Goal: Transaction & Acquisition: Purchase product/service

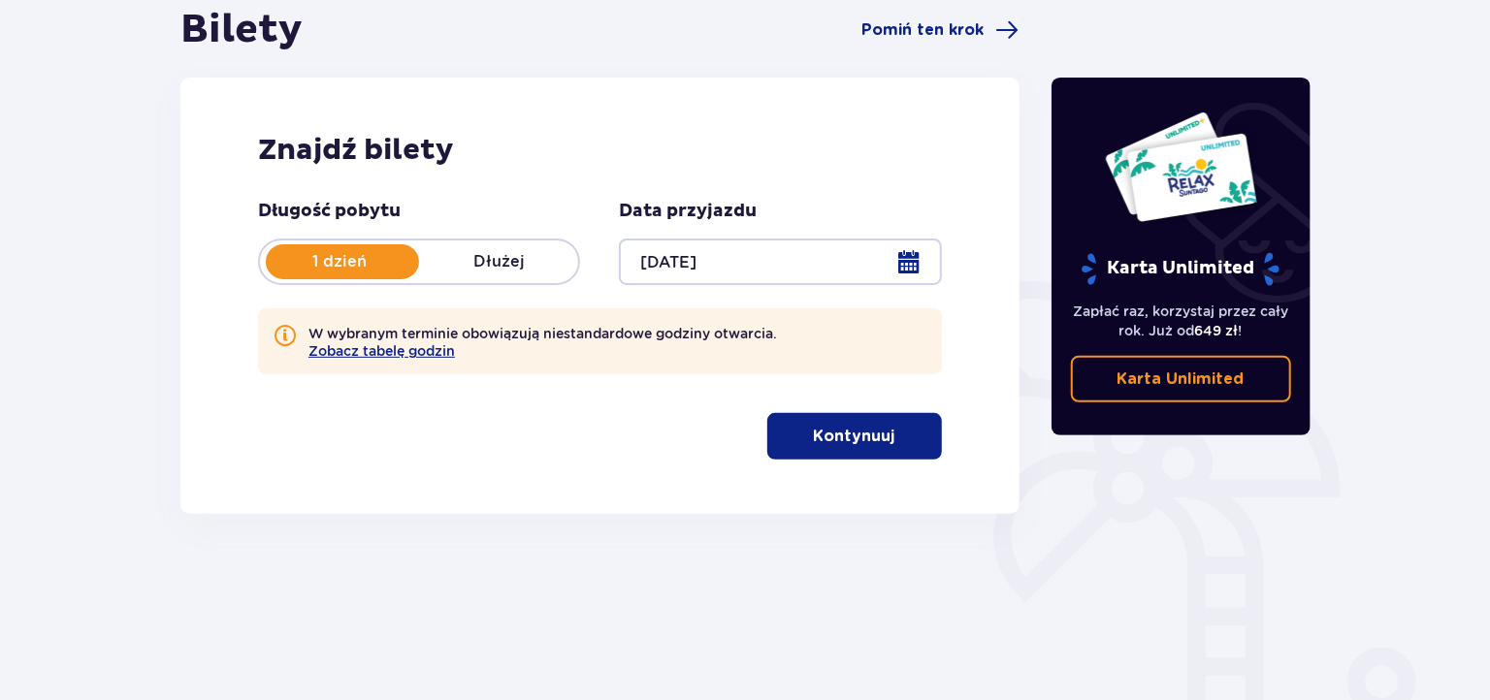
scroll to position [287, 0]
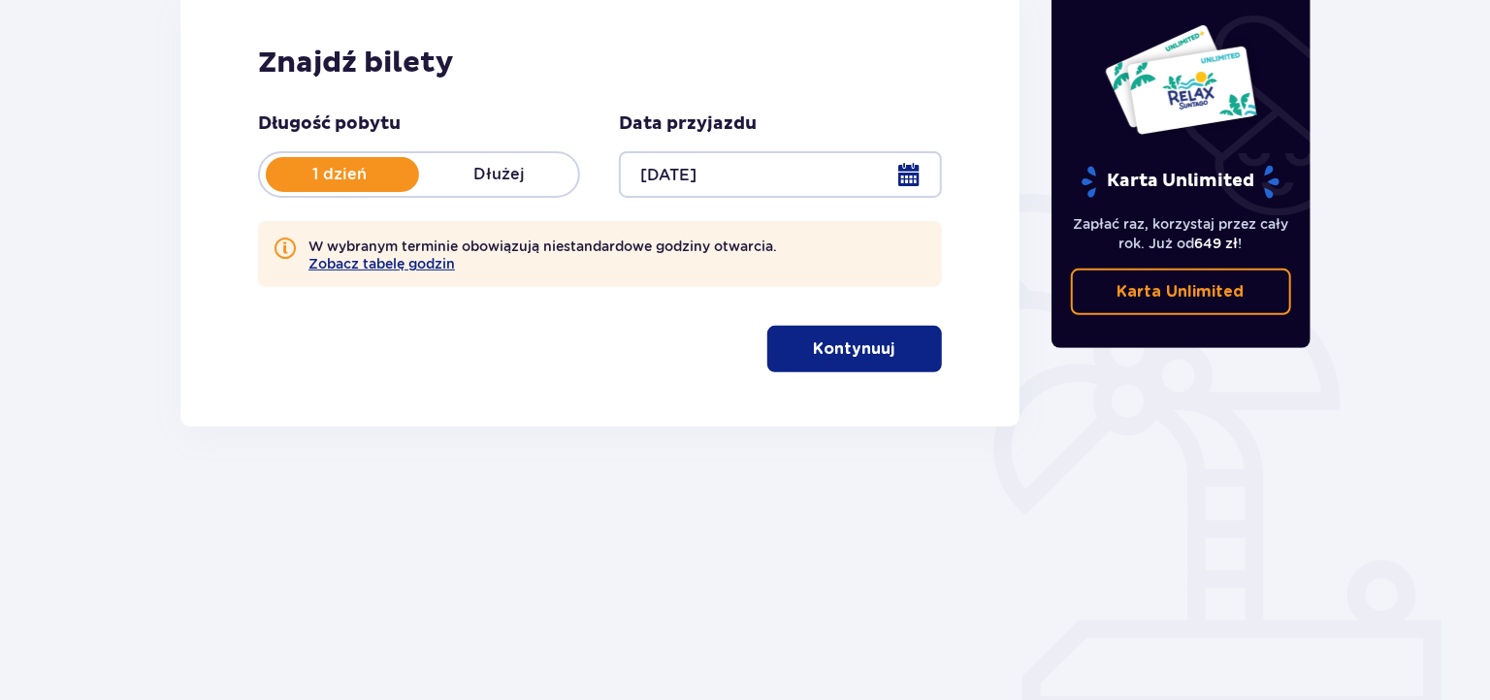
click at [833, 363] on button "Kontynuuj" at bounding box center [854, 349] width 175 height 47
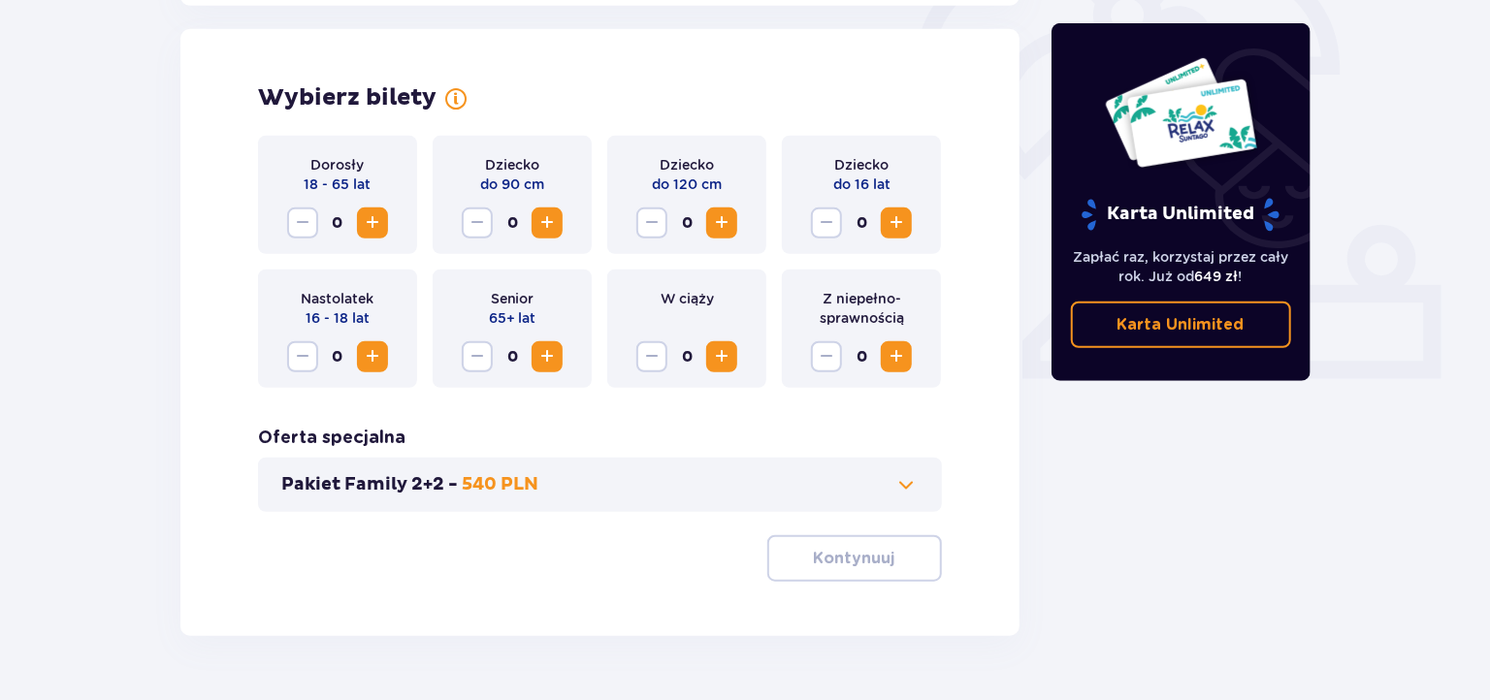
scroll to position [629, 0]
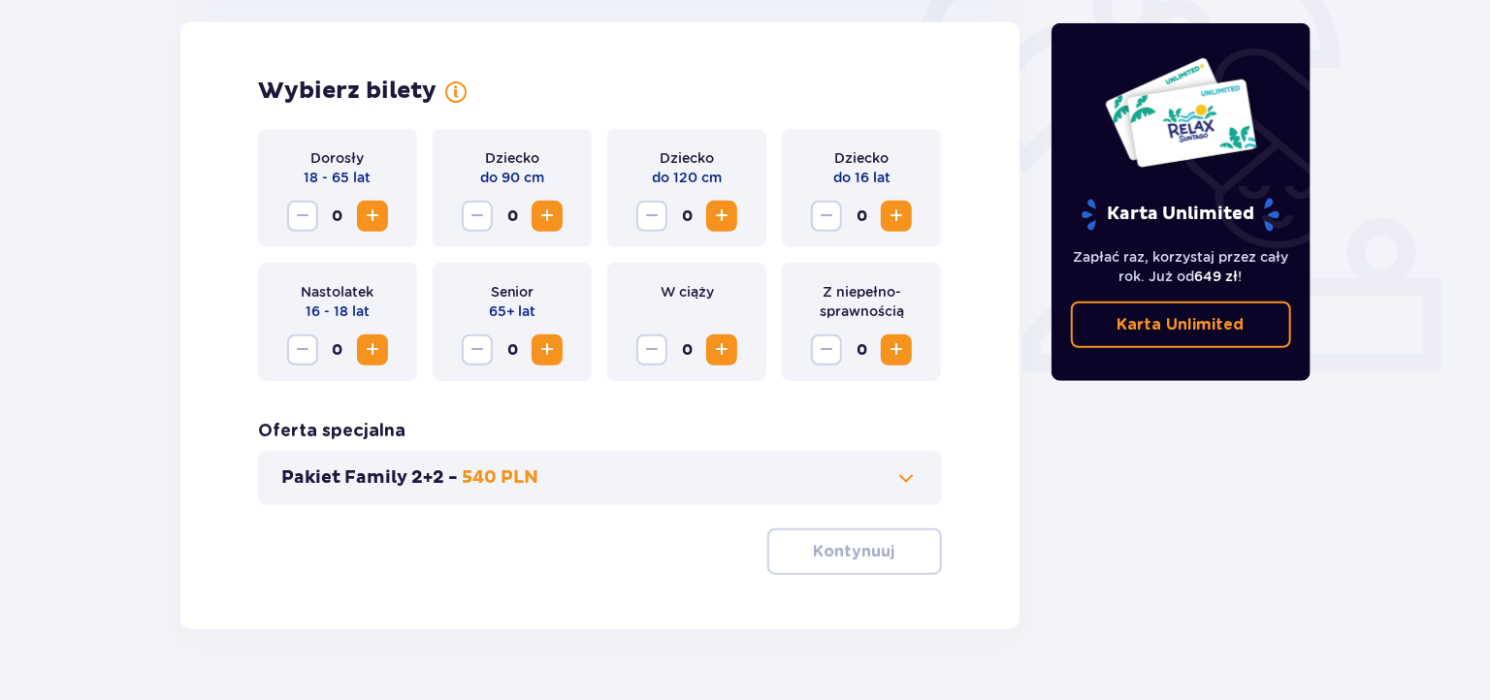
click at [374, 218] on span "Zwiększ" at bounding box center [372, 216] width 23 height 23
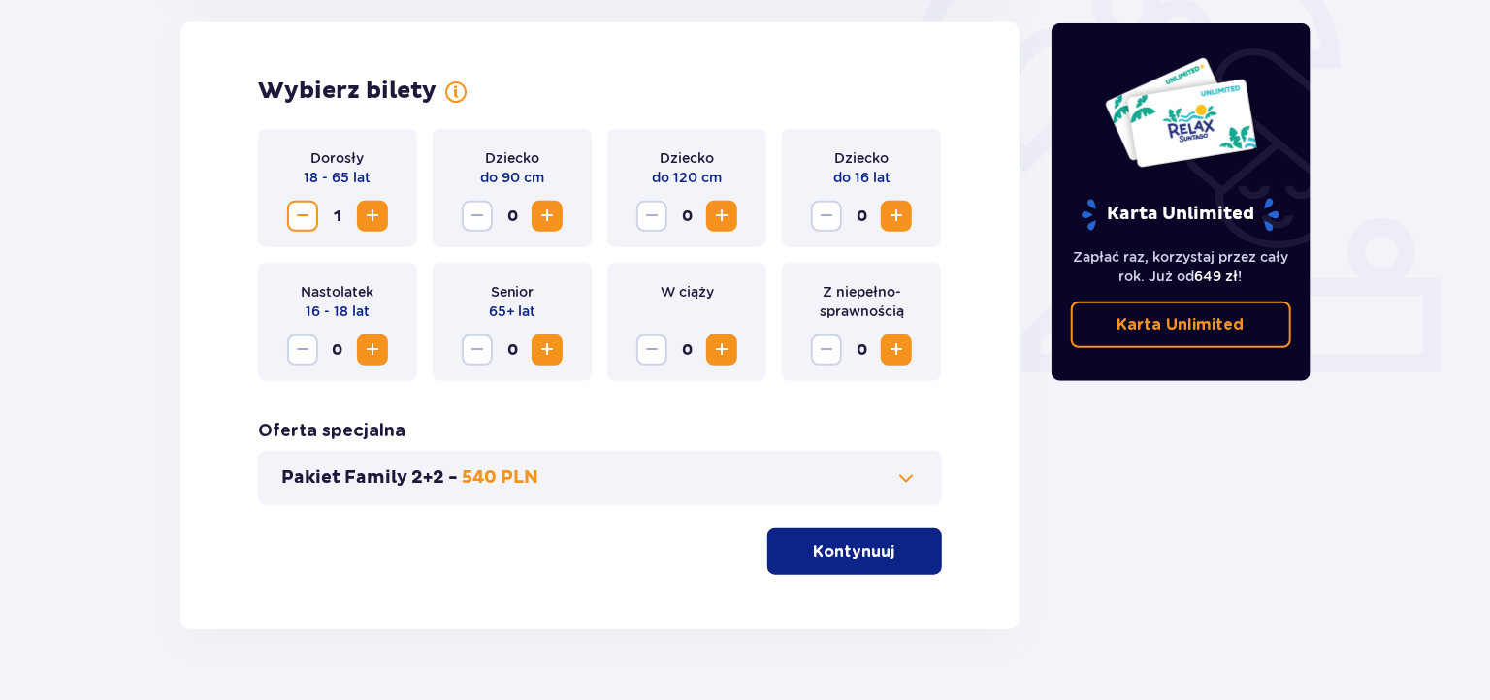
drag, startPoint x: 852, startPoint y: 564, endPoint x: 322, endPoint y: 512, distance: 533.1
click at [316, 516] on div "Dorosły 18 - 65 lat 1 Dziecko do 90 cm 0 Dziecko do 120 cm 0 Dziecko do 16 lat …" at bounding box center [600, 352] width 684 height 446
click at [915, 481] on span at bounding box center [906, 477] width 23 height 23
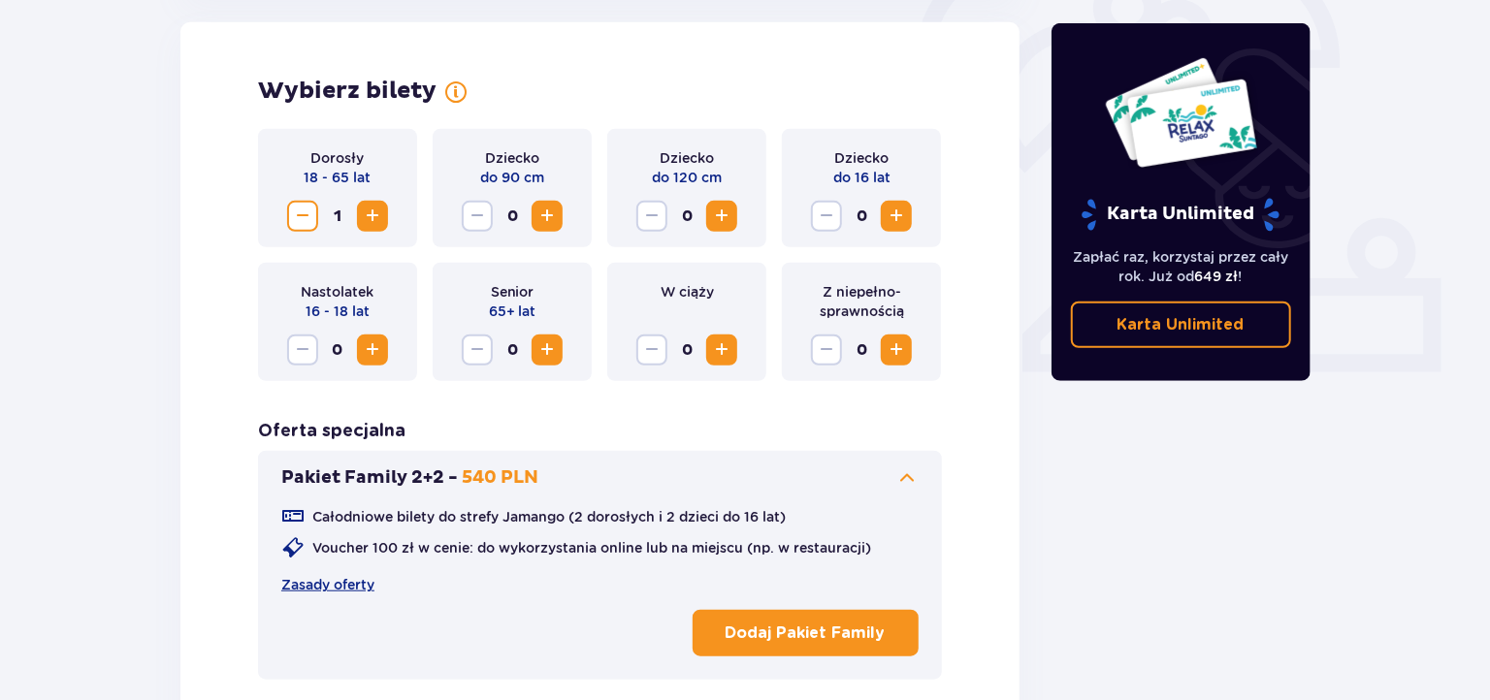
click at [371, 222] on span "Zwiększ" at bounding box center [372, 216] width 23 height 23
click at [732, 213] on span "Zwiększ" at bounding box center [721, 216] width 23 height 23
click at [551, 217] on span "Zwiększ" at bounding box center [546, 216] width 23 height 23
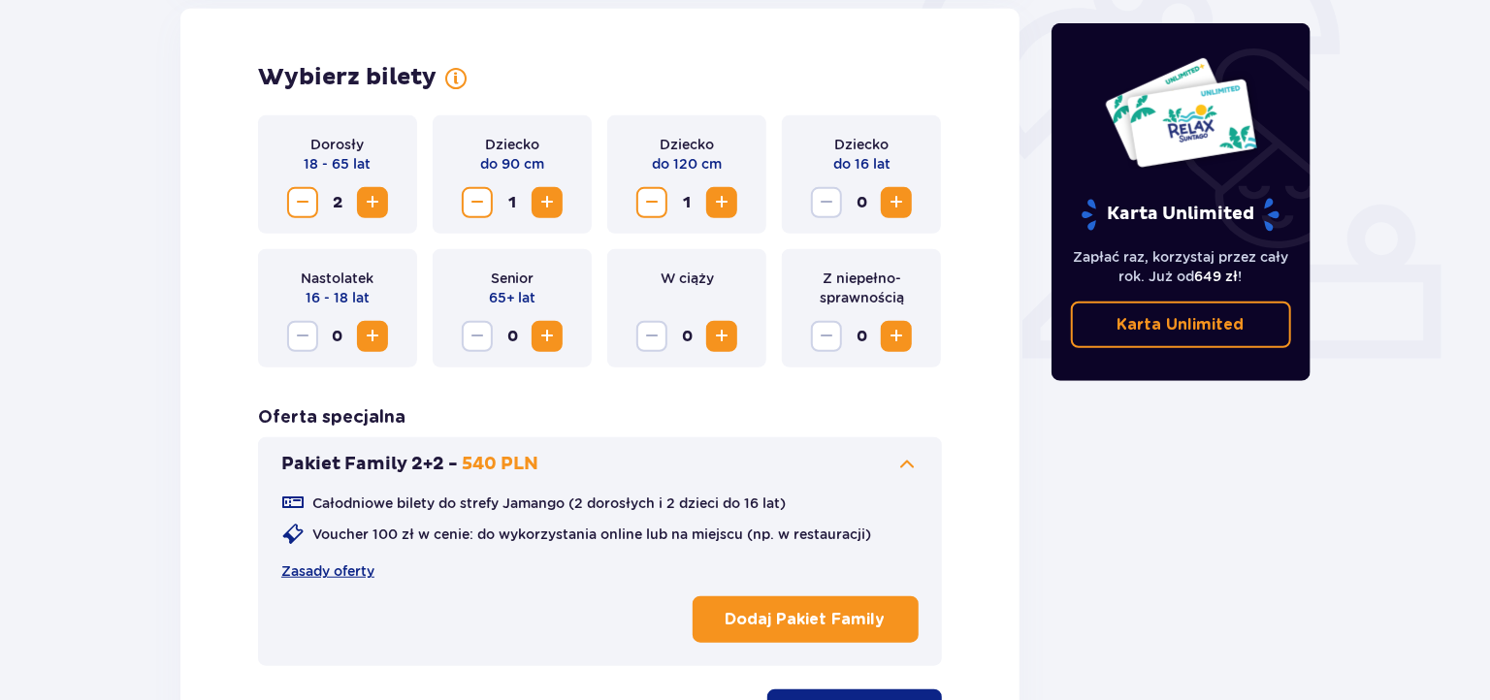
scroll to position [656, 0]
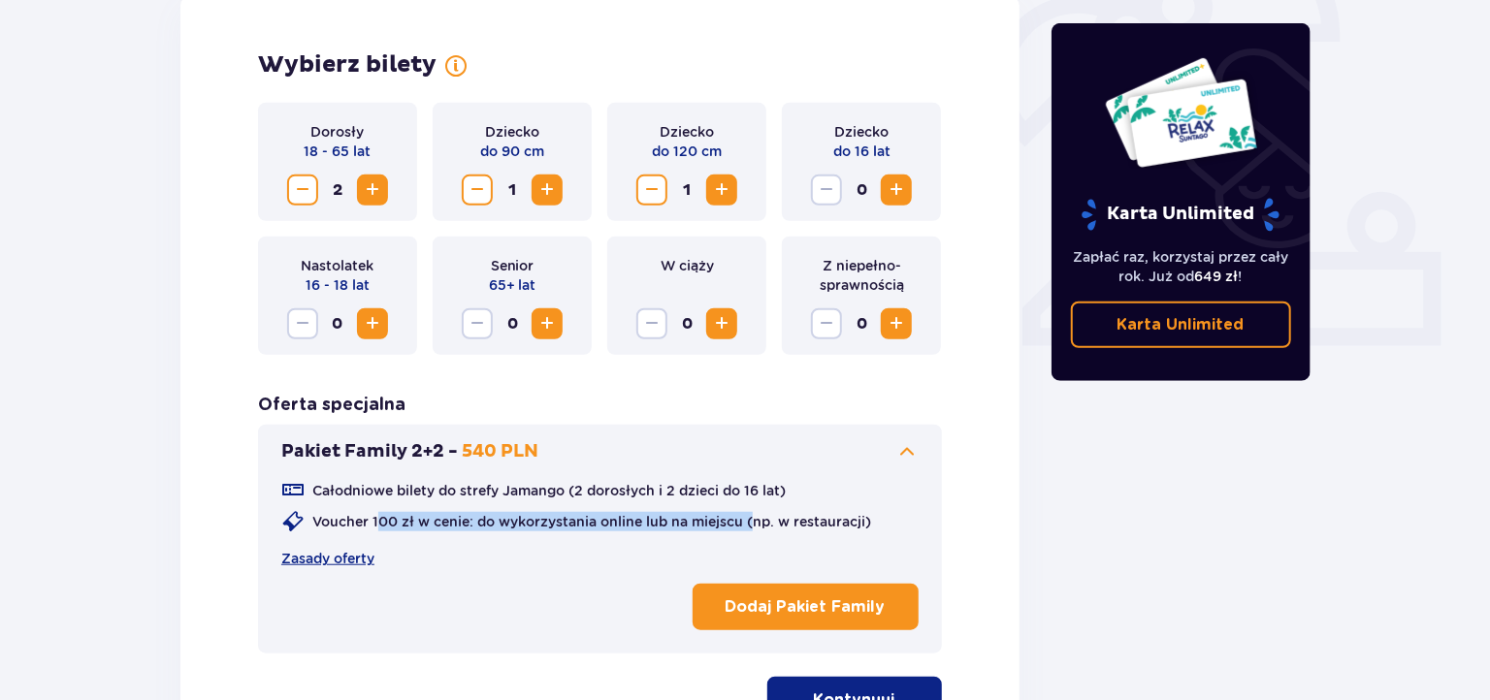
drag, startPoint x: 487, startPoint y: 527, endPoint x: 754, endPoint y: 532, distance: 266.8
click at [754, 532] on div "Voucher 100 zł w cenie: do wykorzystania online lub na miejscu (np. w restaurac…" at bounding box center [576, 521] width 590 height 23
click at [468, 533] on div "Voucher 100 zł w cenie: do wykorzystania online lub na miejscu (np. w restaurac…" at bounding box center [576, 521] width 590 height 23
drag, startPoint x: 509, startPoint y: 527, endPoint x: 614, endPoint y: 531, distance: 104.9
click at [614, 531] on p "Voucher 100 zł w cenie: do wykorzystania online lub na miejscu (np. w restaurac…" at bounding box center [591, 521] width 559 height 19
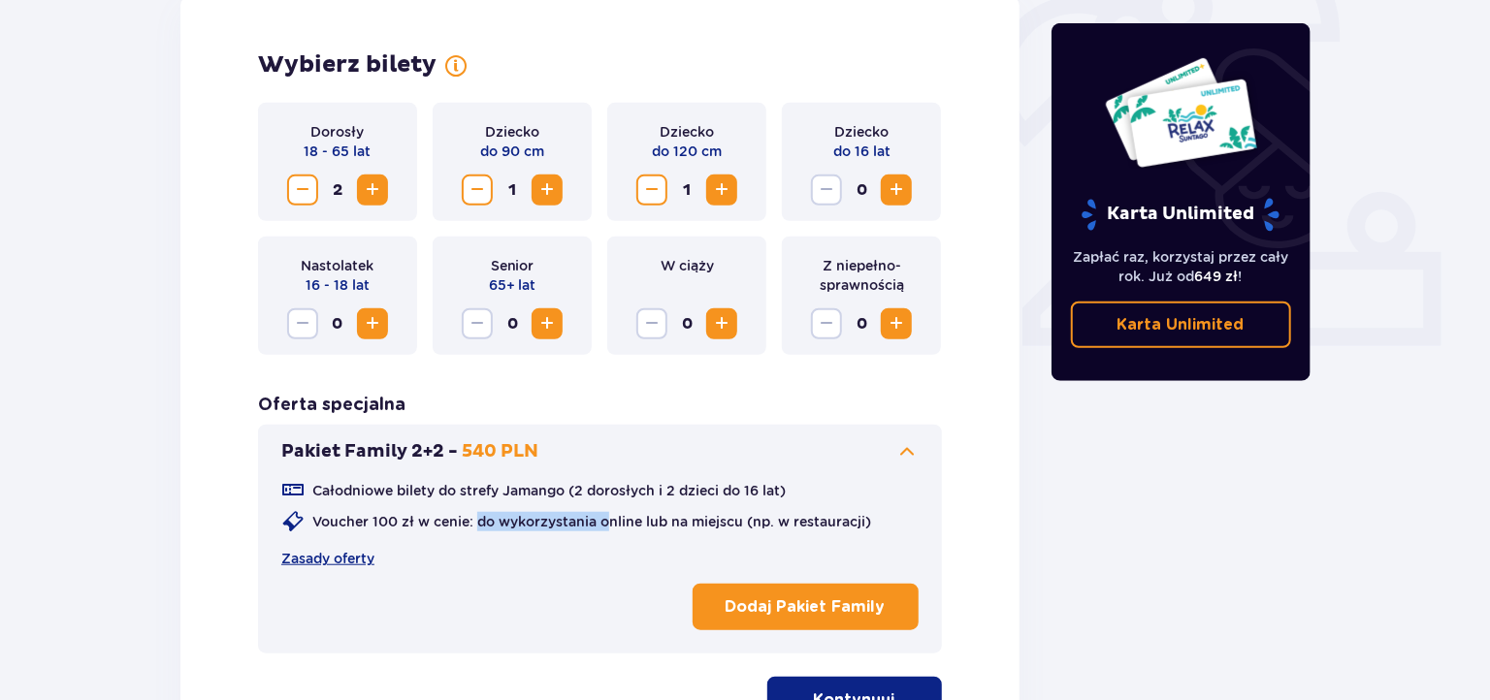
drag, startPoint x: 392, startPoint y: 454, endPoint x: 648, endPoint y: 543, distance: 271.1
click at [648, 543] on div "Pakiet Family 2+2 - 540 PLN Całodniowe bilety do strefy Jamango (2 dorosłych i …" at bounding box center [600, 539] width 684 height 229
drag, startPoint x: 646, startPoint y: 524, endPoint x: 706, endPoint y: 527, distance: 60.2
click at [706, 527] on p "Voucher 100 zł w cenie: do wykorzystania online lub na miejscu (np. w restaurac…" at bounding box center [591, 521] width 559 height 19
drag, startPoint x: 706, startPoint y: 527, endPoint x: 649, endPoint y: 523, distance: 57.3
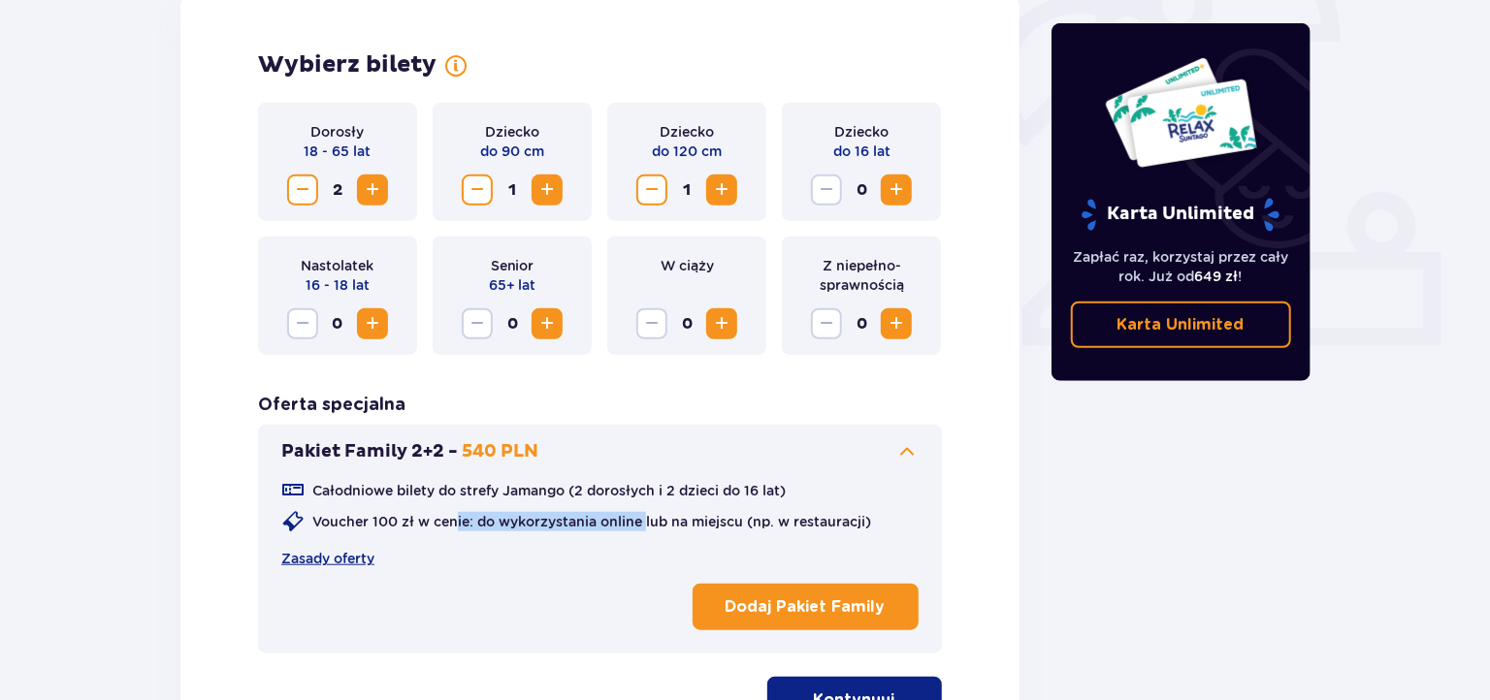
click at [649, 523] on p "Voucher 100 zł w cenie: do wykorzystania online lub na miejscu (np. w restaurac…" at bounding box center [591, 521] width 559 height 19
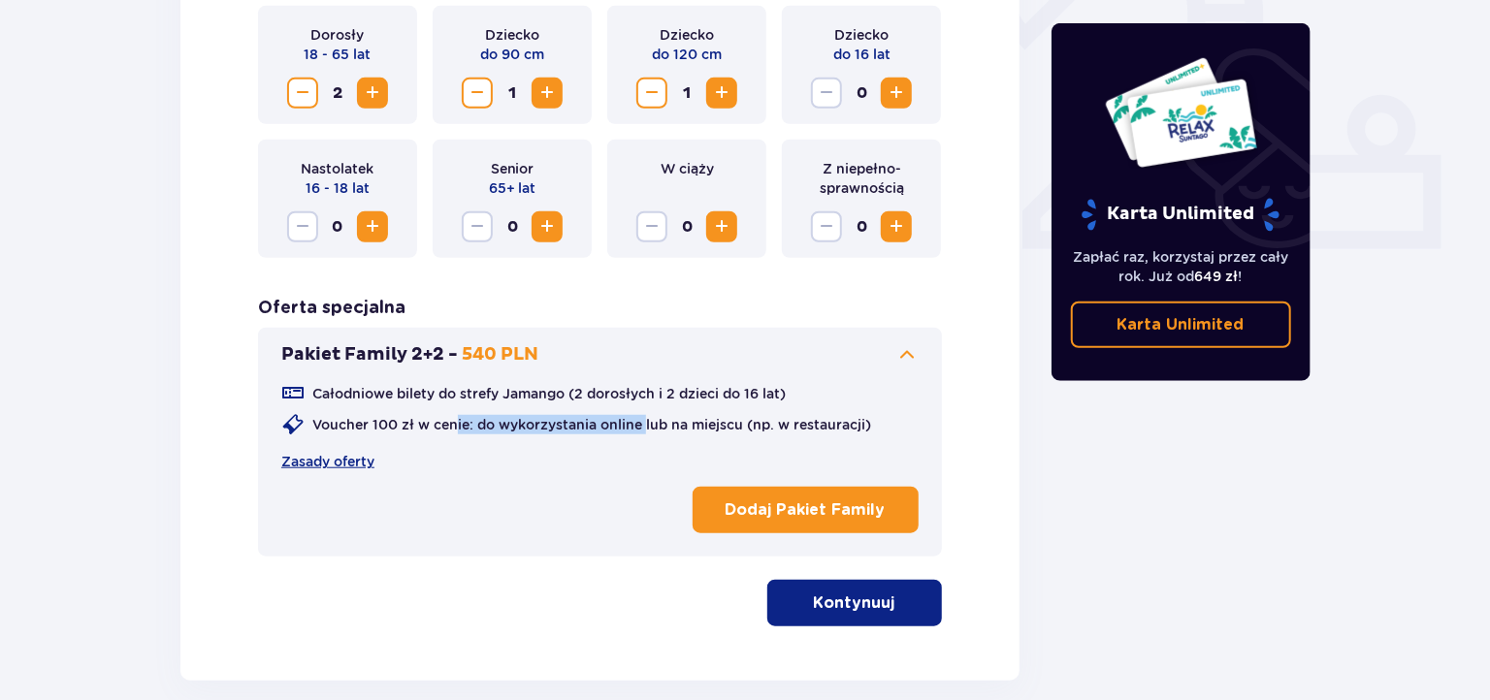
click at [794, 604] on button "Kontynuuj" at bounding box center [854, 603] width 175 height 47
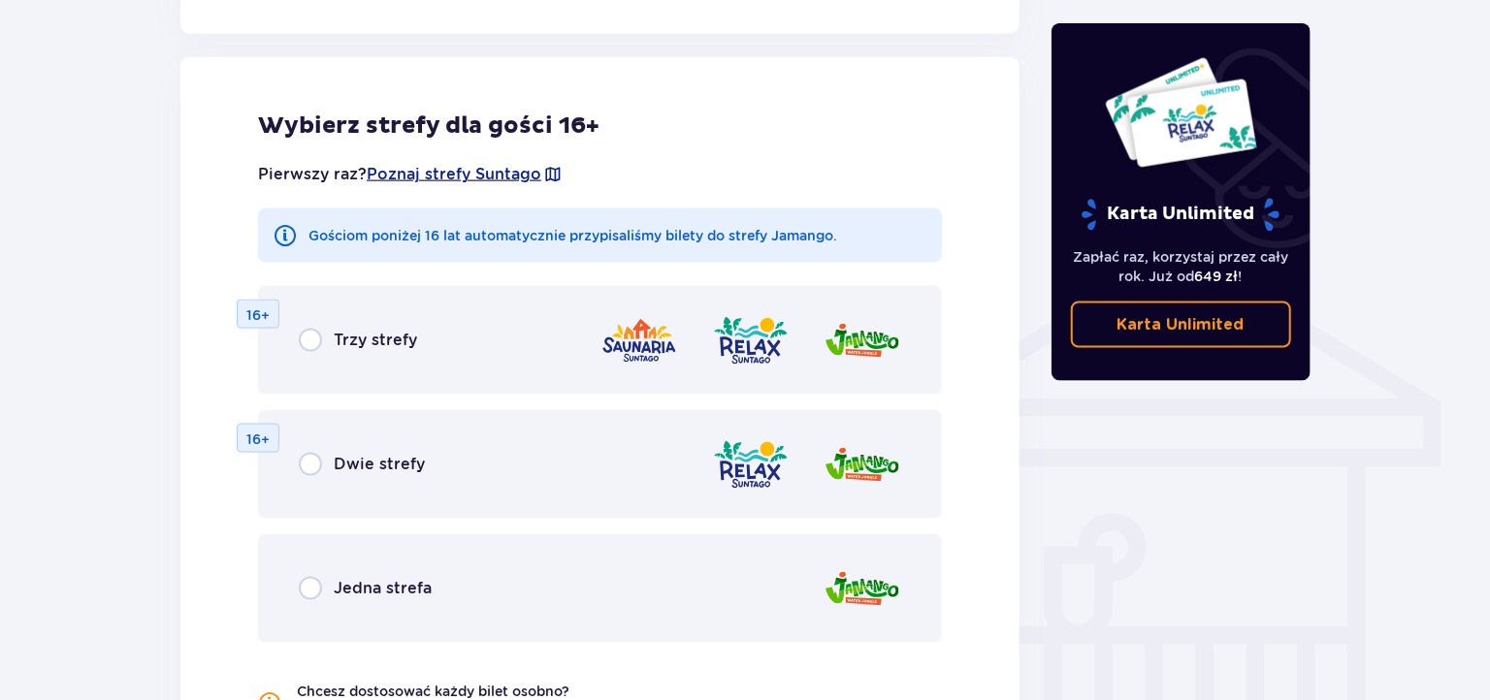
scroll to position [1341, 0]
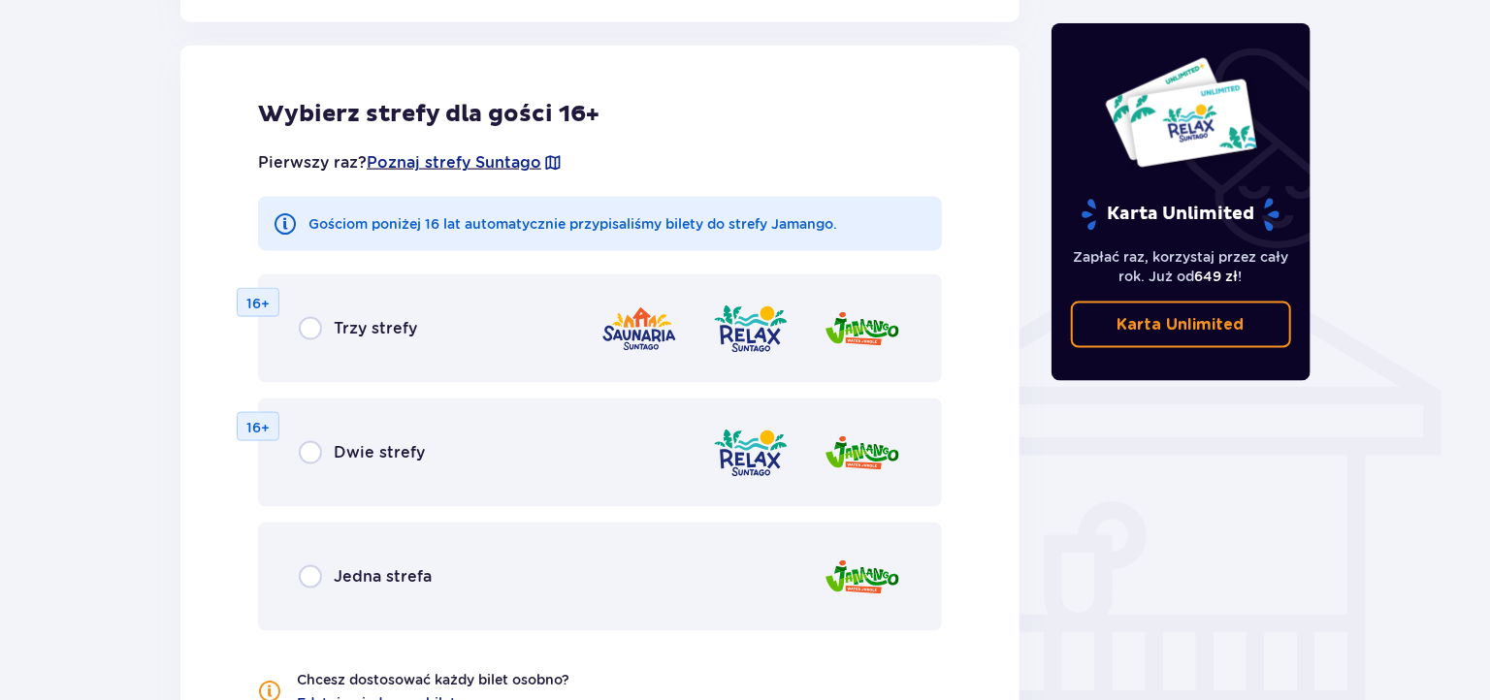
click at [318, 574] on input "radio" at bounding box center [310, 576] width 23 height 23
radio input "true"
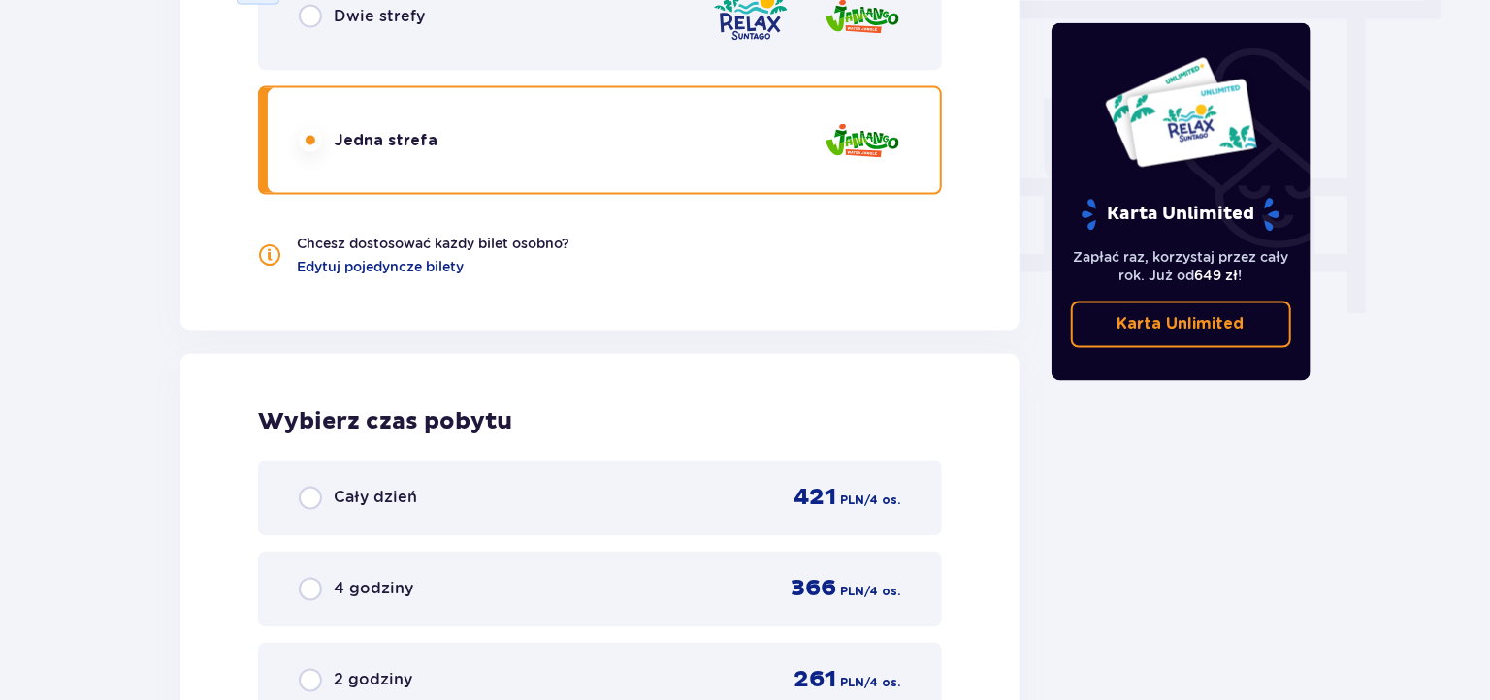
scroll to position [1891, 0]
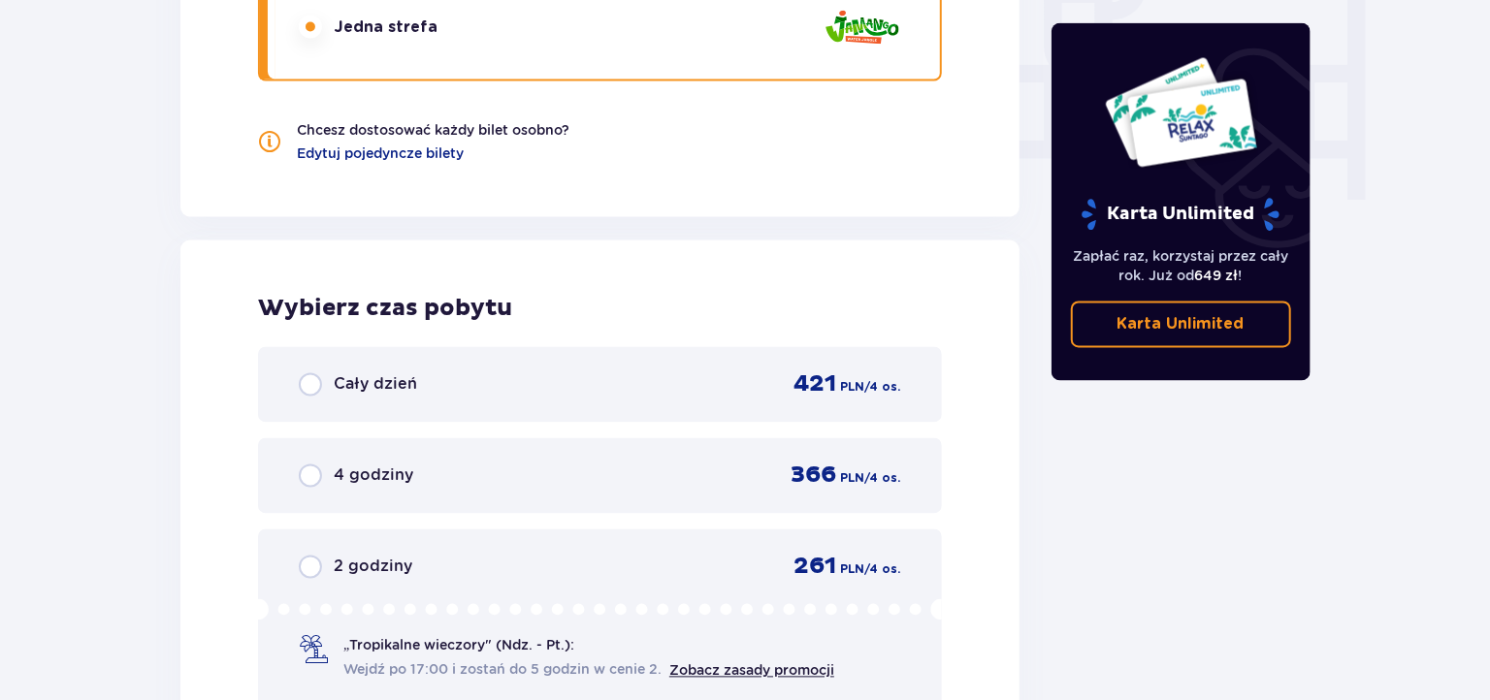
click at [316, 385] on input "radio" at bounding box center [310, 384] width 23 height 23
radio input "true"
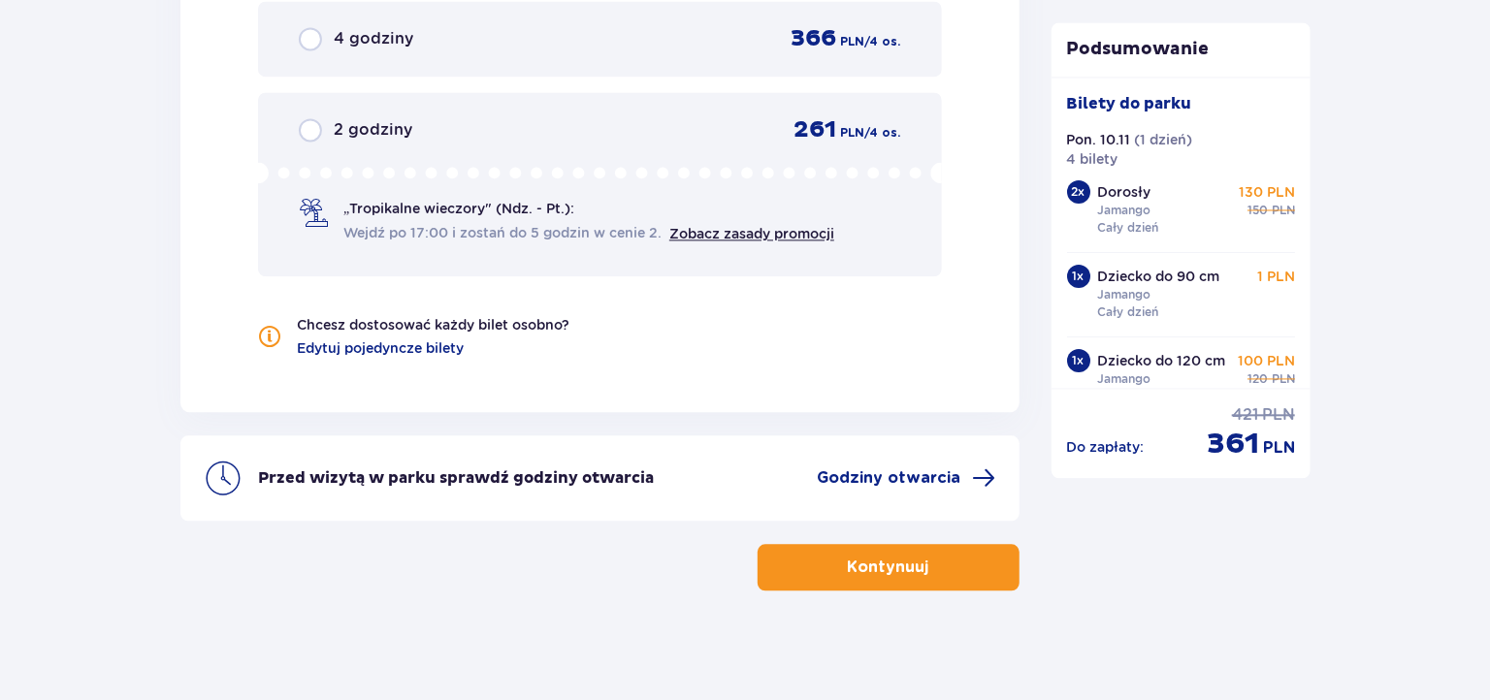
scroll to position [2334, 0]
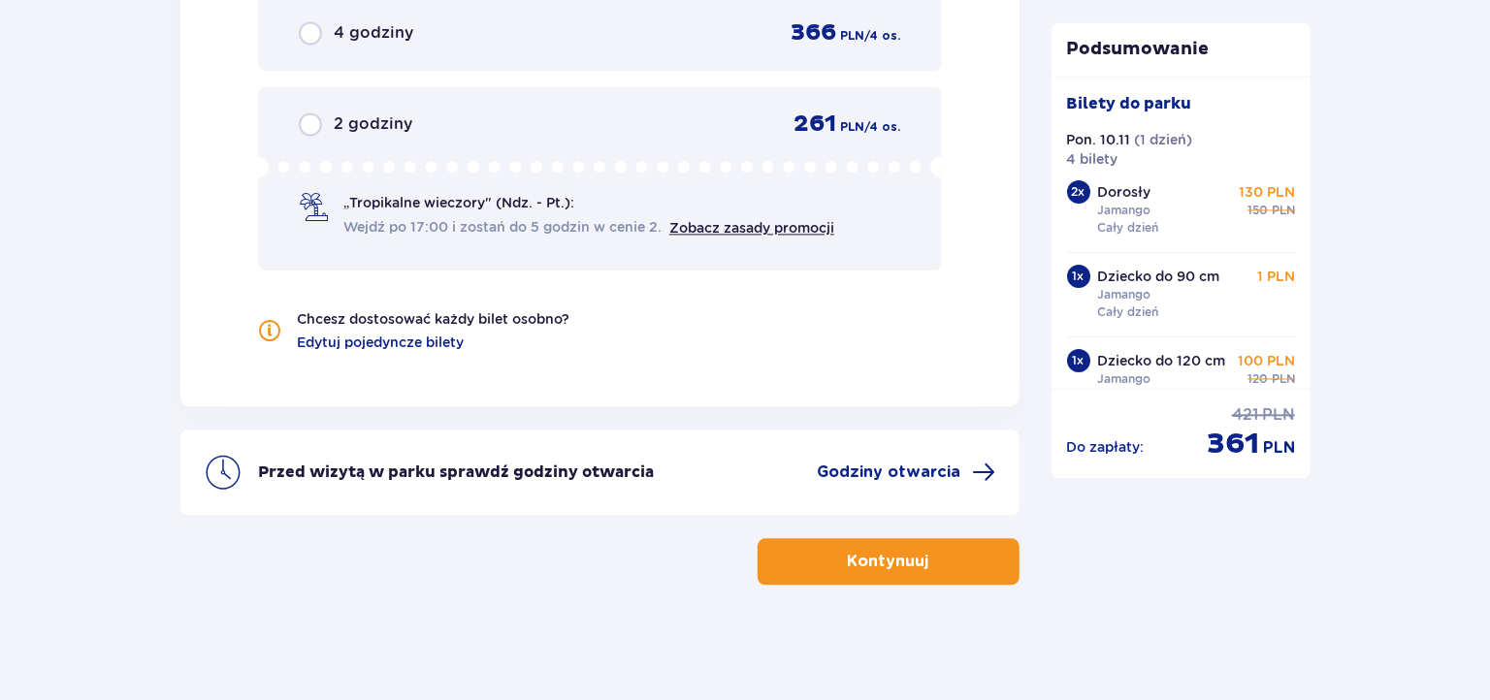
click at [848, 560] on p "Kontynuuj" at bounding box center [888, 561] width 81 height 21
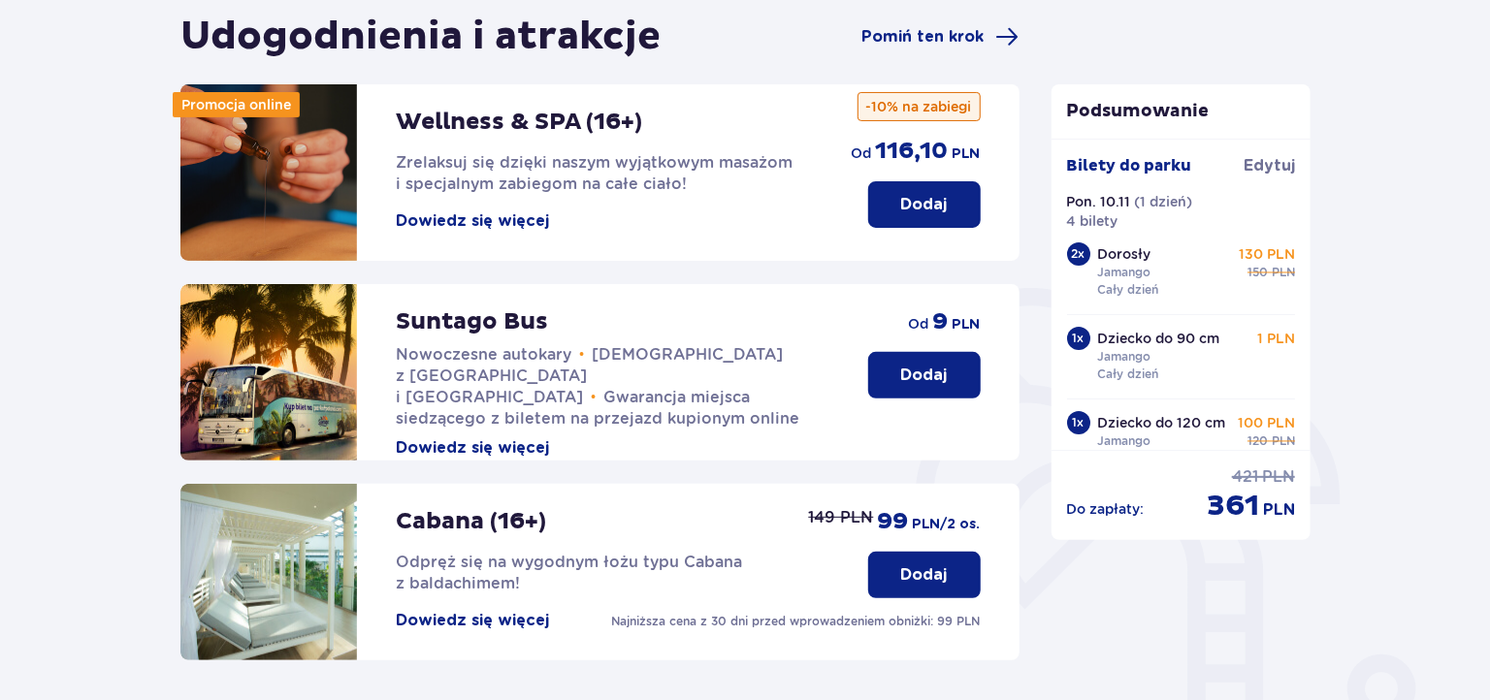
scroll to position [484, 0]
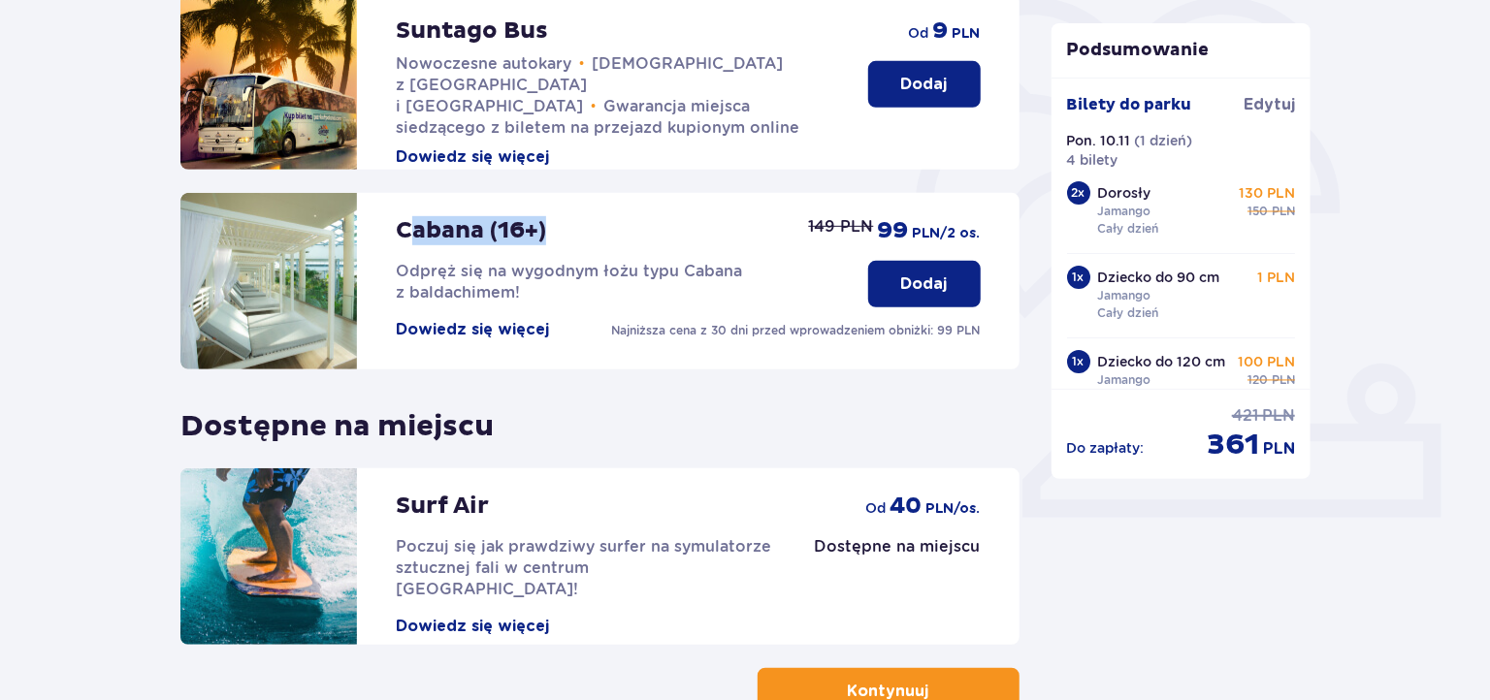
drag, startPoint x: 418, startPoint y: 232, endPoint x: 546, endPoint y: 236, distance: 128.1
click at [546, 236] on p "Cabana (16+)" at bounding box center [471, 230] width 150 height 29
click at [440, 233] on p "Cabana (16+)" at bounding box center [471, 230] width 150 height 29
click at [405, 229] on p "Cabana (16+)" at bounding box center [471, 230] width 150 height 29
drag, startPoint x: 400, startPoint y: 228, endPoint x: 584, endPoint y: 236, distance: 184.4
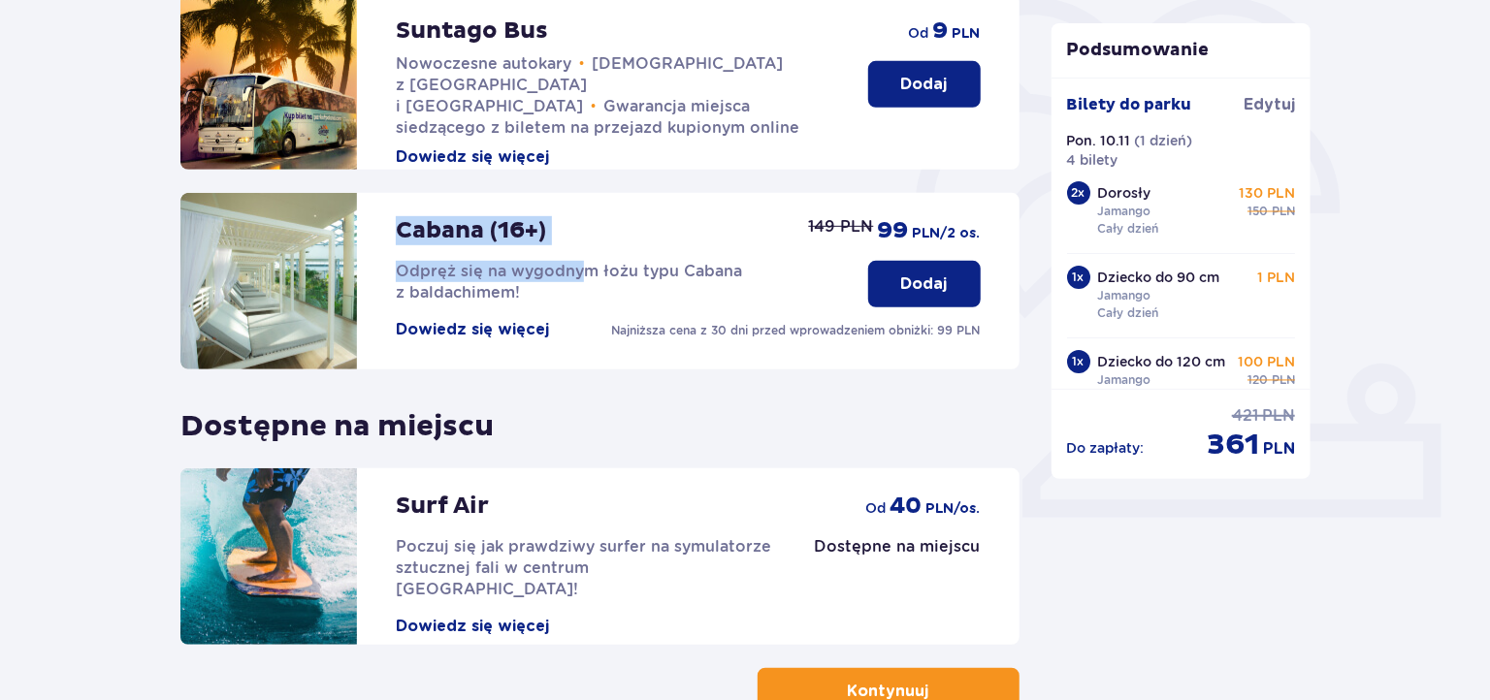
click at [584, 236] on div "Cabana (16+) Odpręż się na wygodnym łożu typu Cabana z baldachimem! Dowiedz się…" at bounding box center [612, 266] width 433 height 147
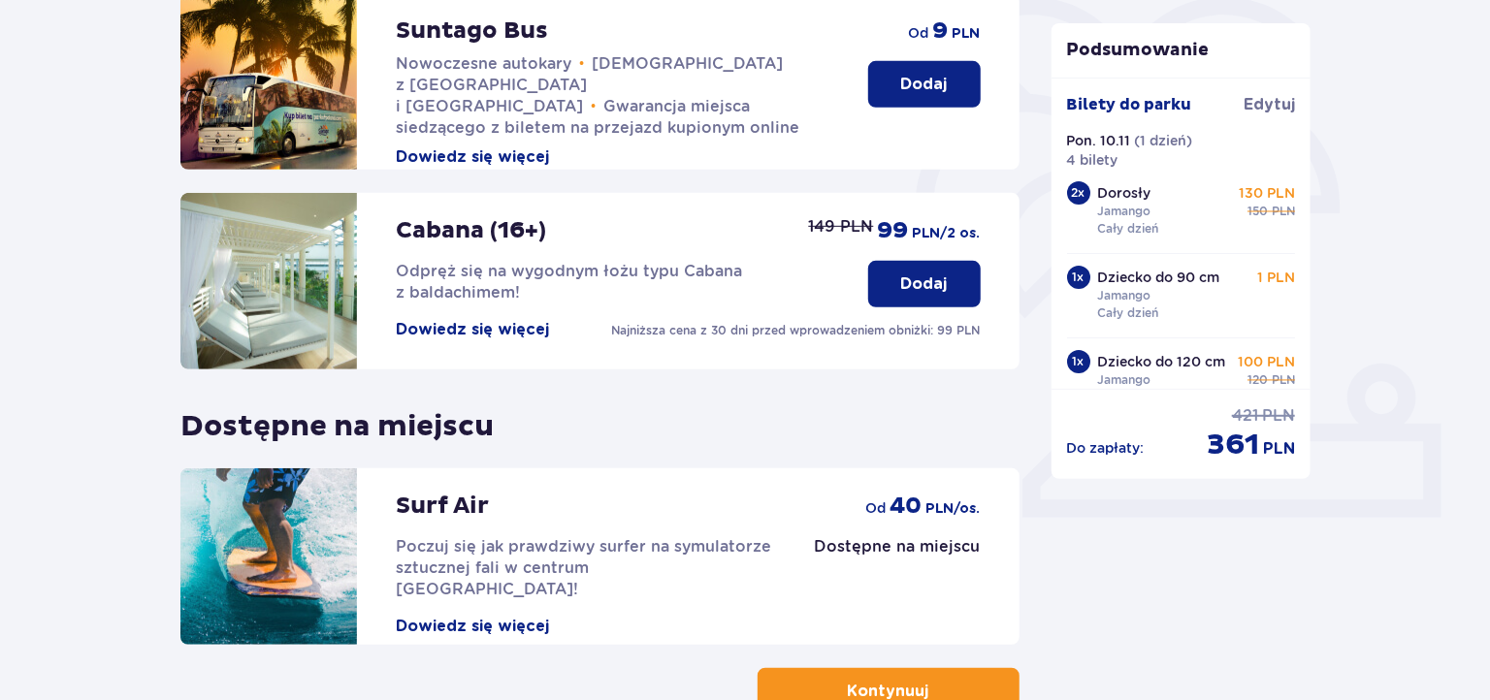
click at [592, 288] on p "Odpręż się na wygodnym łożu typu Cabana z baldachimem!" at bounding box center [612, 282] width 433 height 43
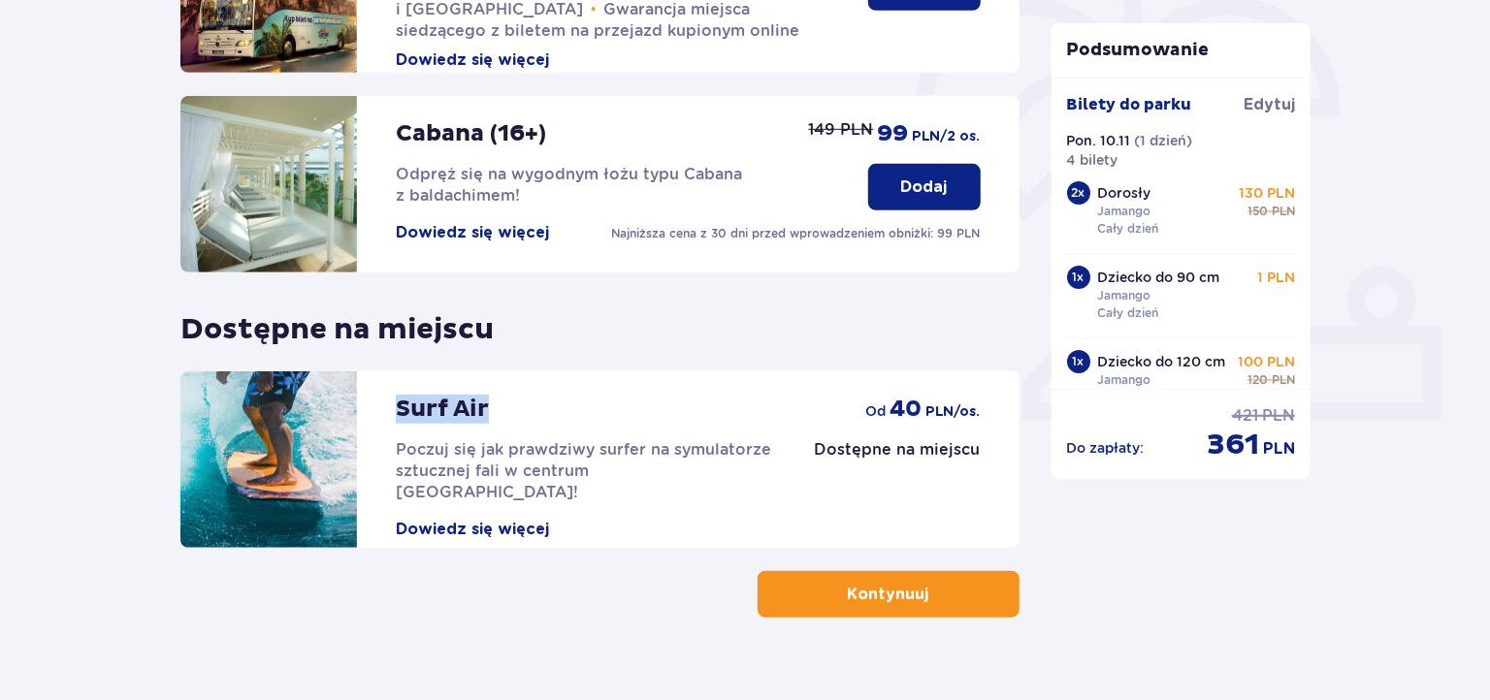
drag, startPoint x: 381, startPoint y: 403, endPoint x: 484, endPoint y: 411, distance: 103.1
click at [484, 411] on div "Surf Air Poczuj się jak prawdziwy surfer na symulatorze sztucznej fali w centru…" at bounding box center [477, 459] width 595 height 177
click at [440, 519] on button "Dowiedz się więcej" at bounding box center [472, 529] width 153 height 21
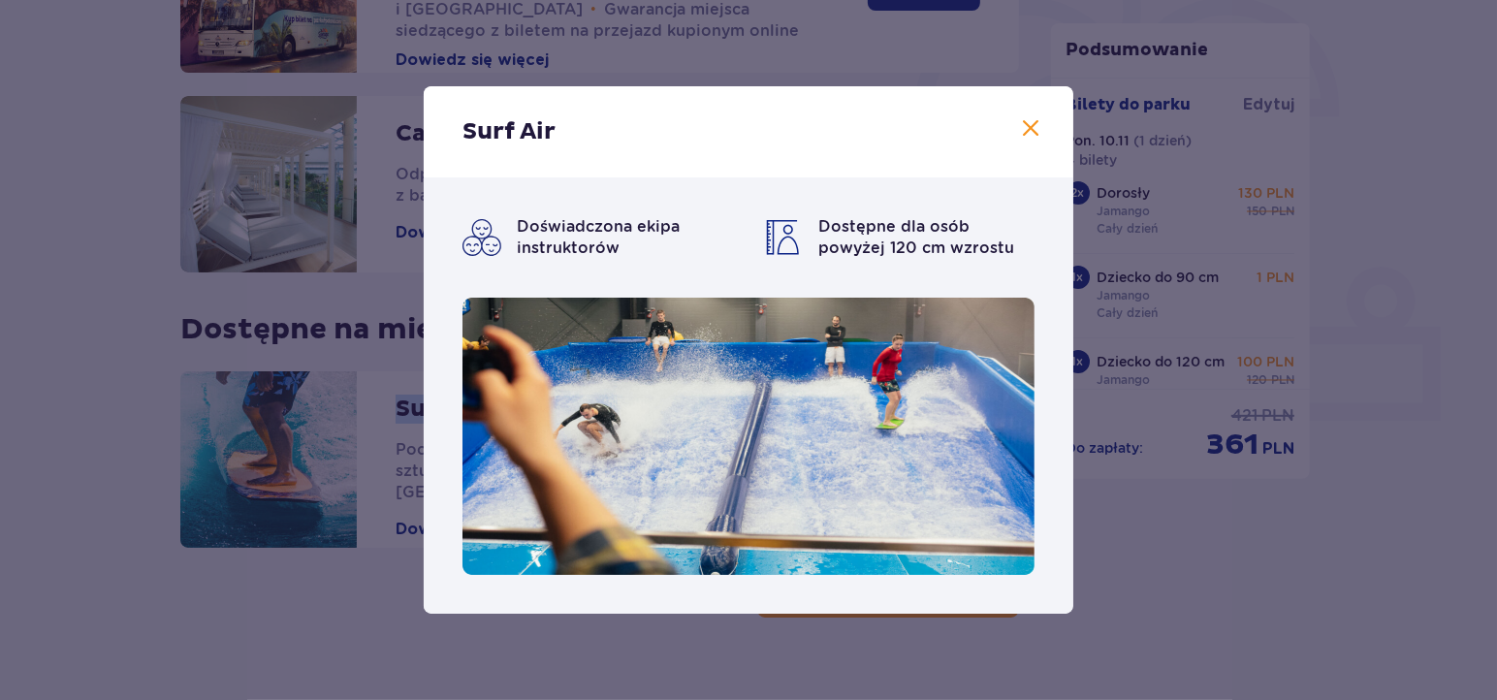
click at [1034, 131] on span at bounding box center [1030, 128] width 23 height 23
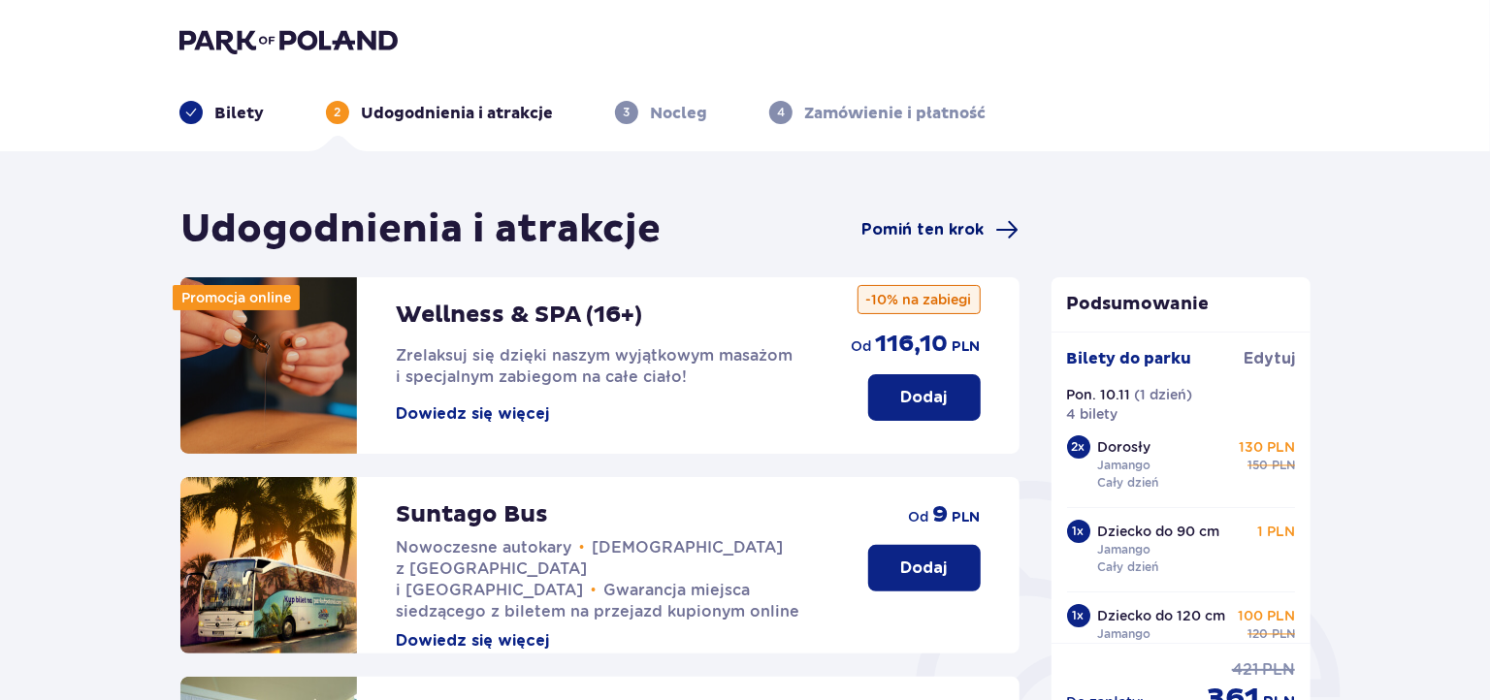
click at [907, 239] on span "Pomiń ten krok" at bounding box center [923, 229] width 122 height 21
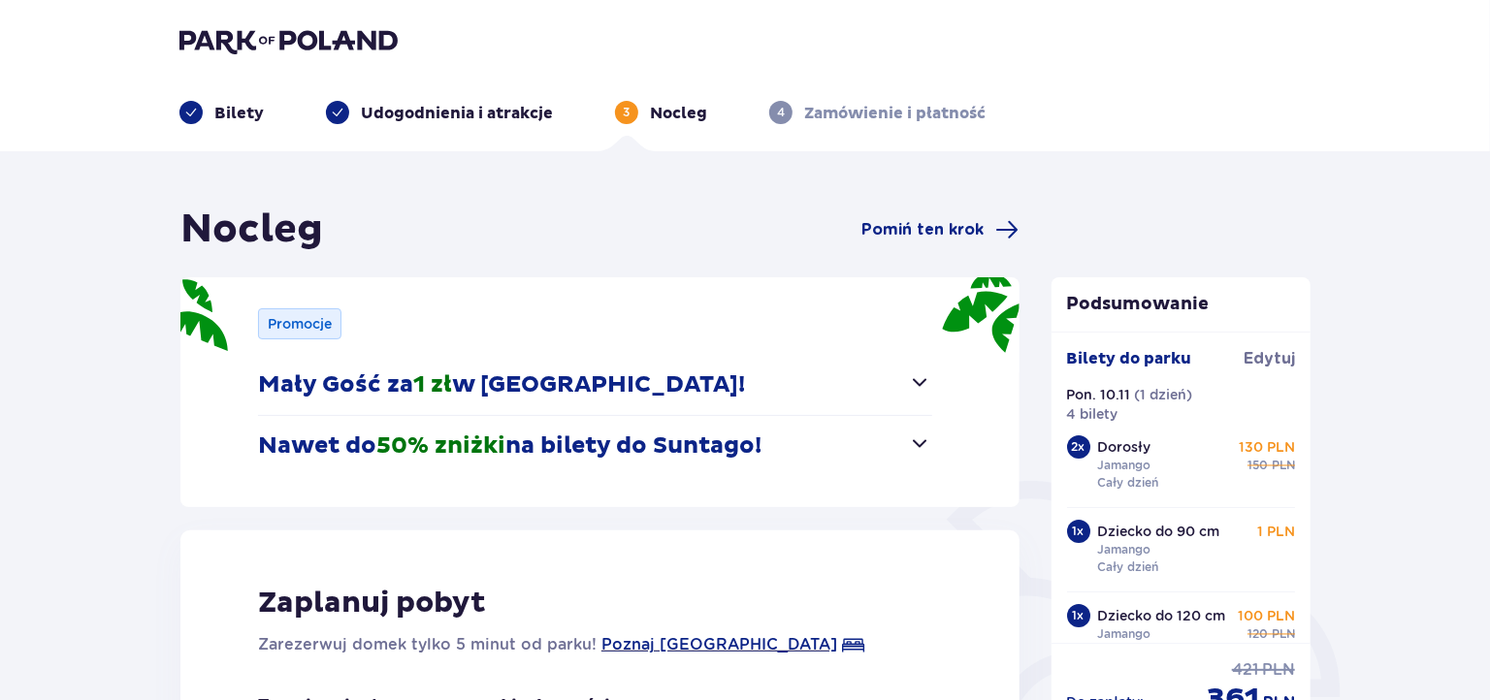
click at [899, 228] on span "Pomiń ten krok" at bounding box center [923, 229] width 122 height 21
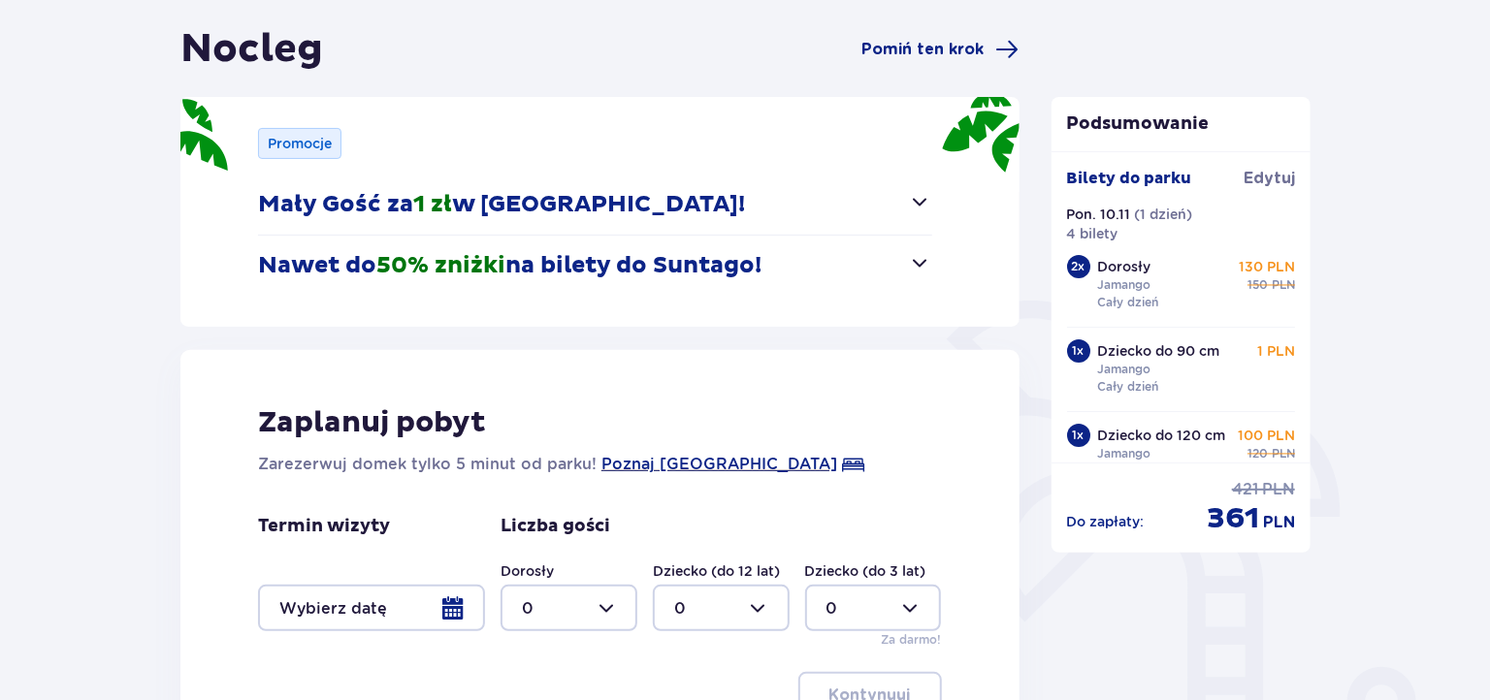
scroll to position [193, 0]
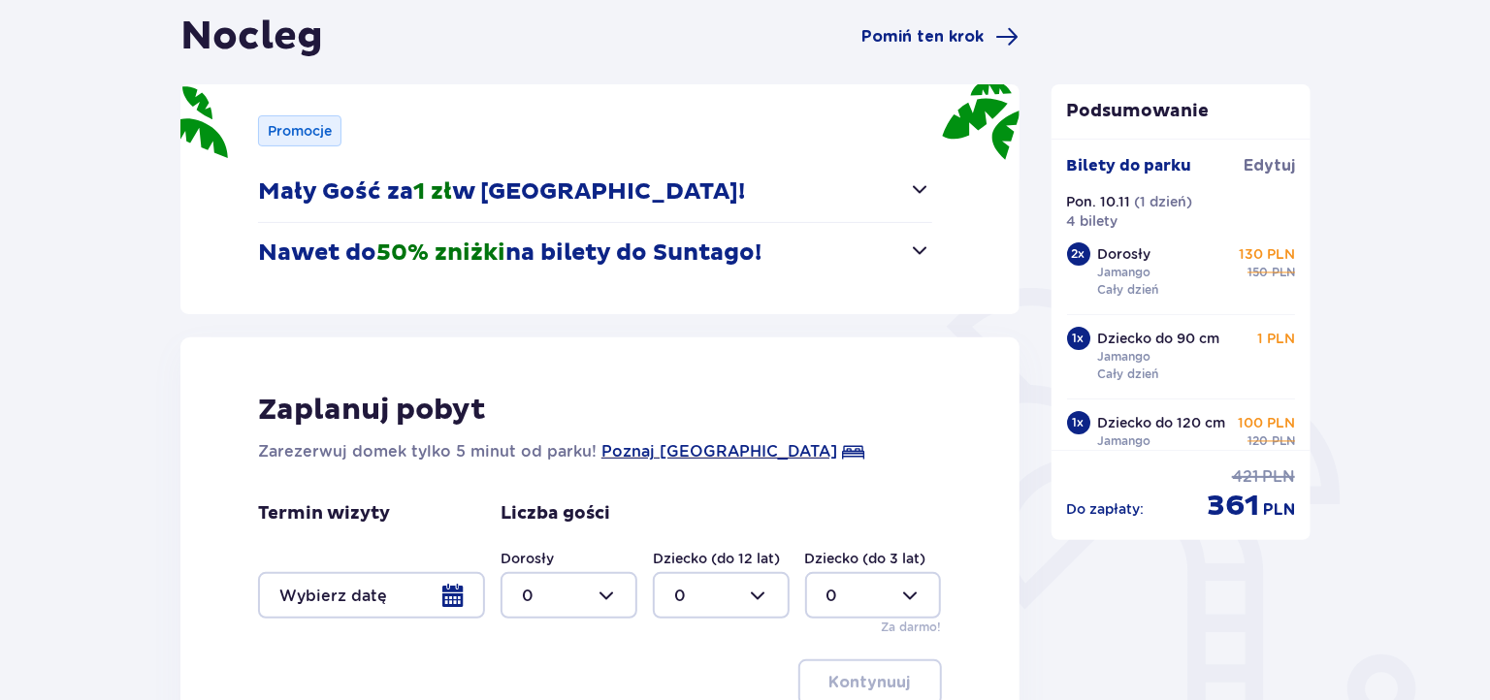
click at [910, 191] on span "button" at bounding box center [920, 188] width 23 height 23
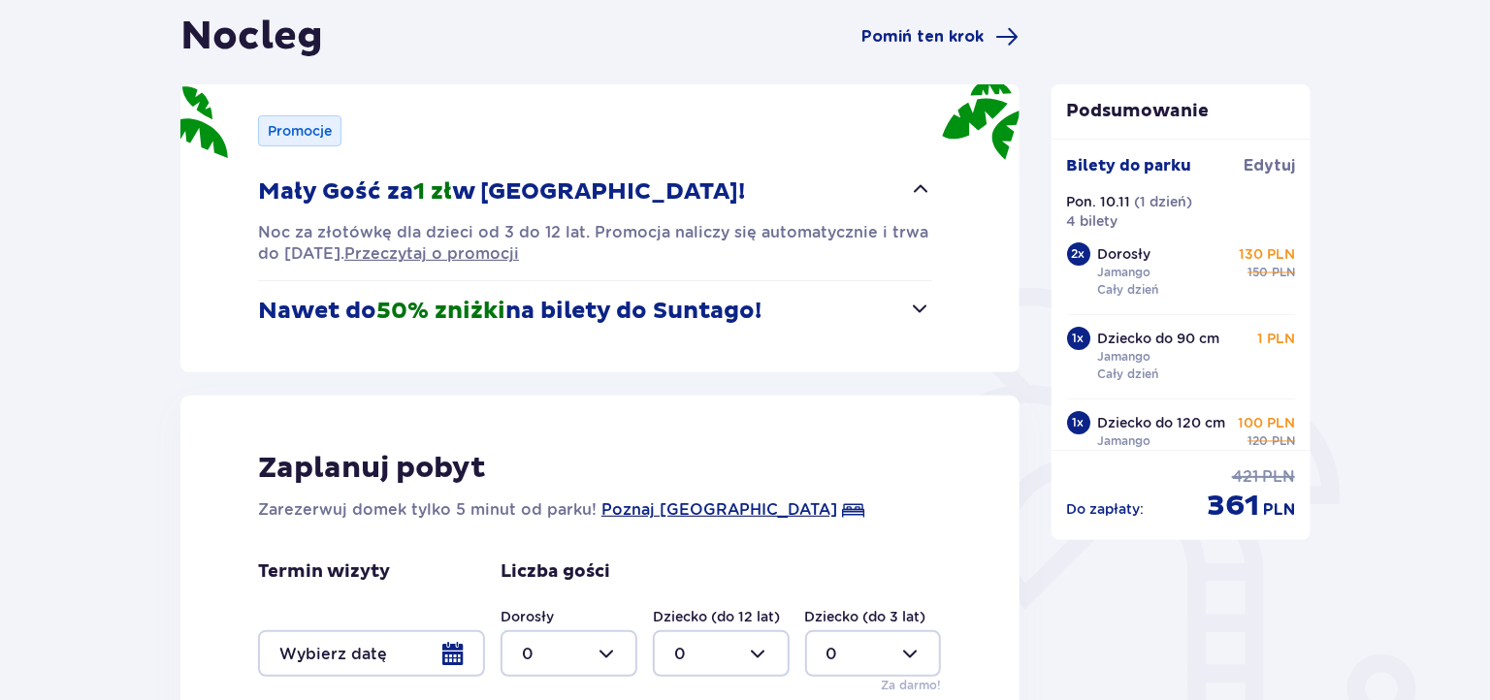
drag, startPoint x: 339, startPoint y: 216, endPoint x: 417, endPoint y: 218, distance: 77.6
click at [484, 218] on button "Mały Gość za 1 zł w [GEOGRAPHIC_DATA]!" at bounding box center [595, 192] width 674 height 60
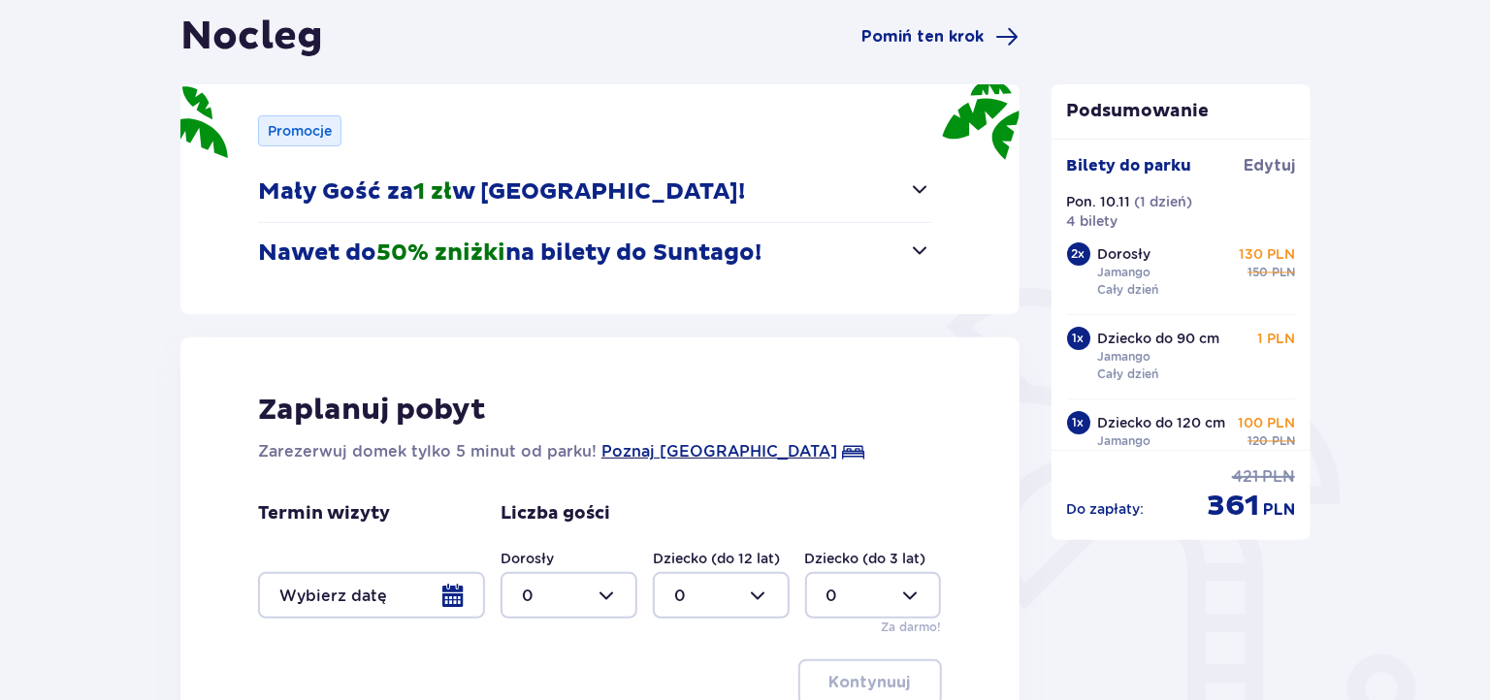
drag, startPoint x: 382, startPoint y: 220, endPoint x: 261, endPoint y: 231, distance: 121.7
click at [243, 256] on div "Promocje Mały Gość za 1 zł w [GEOGRAPHIC_DATA]! Noc za złotówkę dla dzieci od 3…" at bounding box center [599, 199] width 839 height 230
click at [288, 197] on p "Mały Gość za 1 zł w [GEOGRAPHIC_DATA]!" at bounding box center [501, 191] width 487 height 29
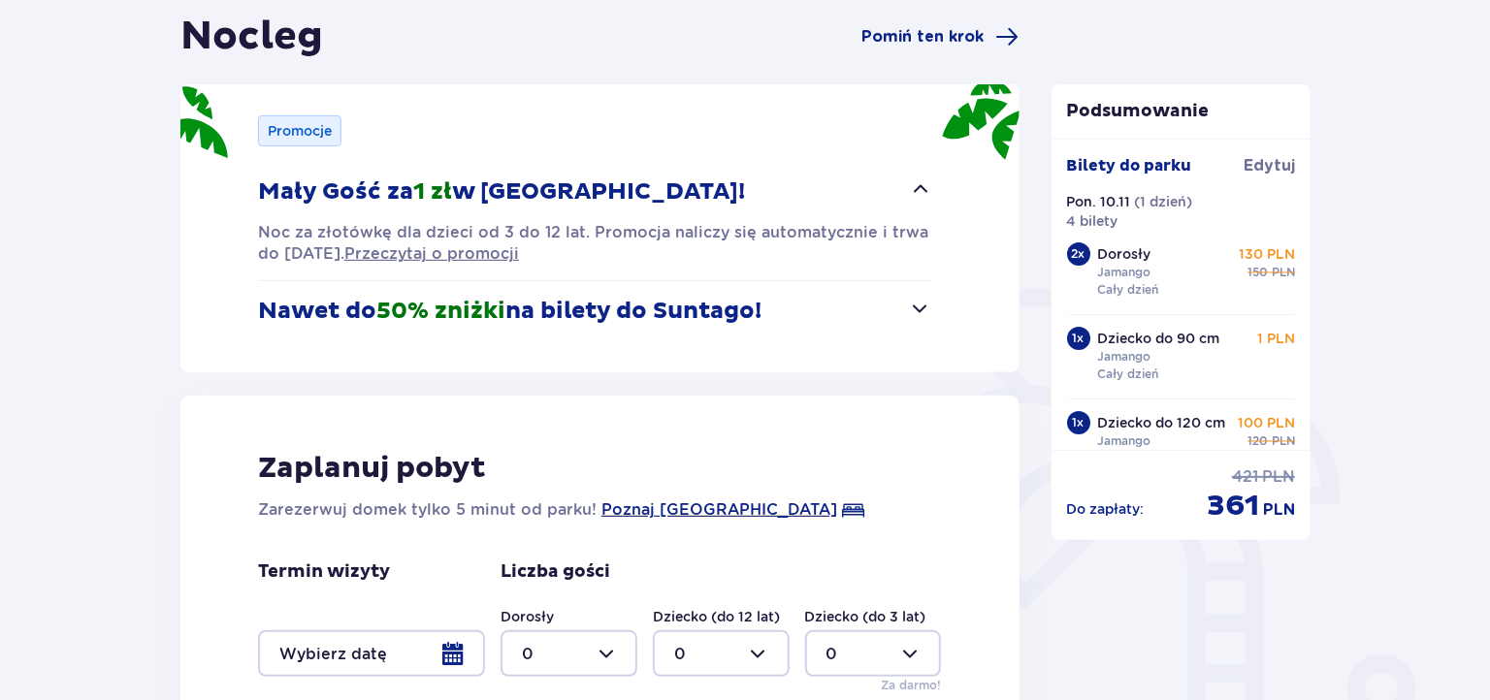
drag, startPoint x: 221, startPoint y: 245, endPoint x: 103, endPoint y: 250, distance: 118.4
click at [103, 250] on div "Nocleg Pomiń ten krok Promocje Mały Gość za 1 zł w [GEOGRAPHIC_DATA]! Noc za zł…" at bounding box center [745, 481] width 1490 height 1046
drag, startPoint x: 263, startPoint y: 183, endPoint x: 773, endPoint y: 313, distance: 526.4
click at [773, 313] on div "Promocje Mały Gość za 1 zł w [GEOGRAPHIC_DATA]! Noc za złotówkę dla dzieci od 3…" at bounding box center [599, 228] width 839 height 288
click at [92, 266] on div "Nocleg Pomiń ten krok Promocje Mały Gość za 1 zł w [GEOGRAPHIC_DATA]! Noc za zł…" at bounding box center [745, 481] width 1490 height 1046
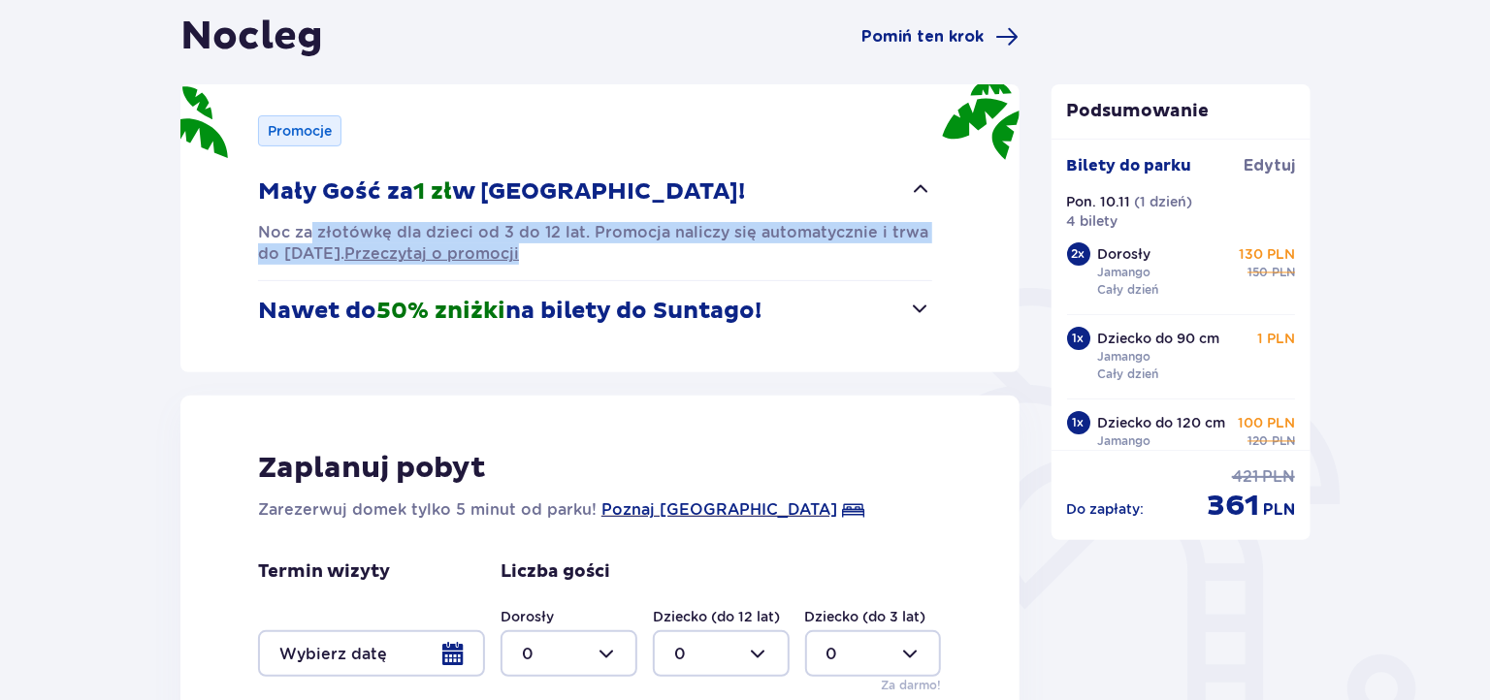
drag, startPoint x: 311, startPoint y: 231, endPoint x: 676, endPoint y: 264, distance: 366.1
click at [676, 264] on div "Mały Gość za 1 zł w [GEOGRAPHIC_DATA]! Noc za złotówkę dla dzieci od 3 do 12 la…" at bounding box center [595, 221] width 674 height 118
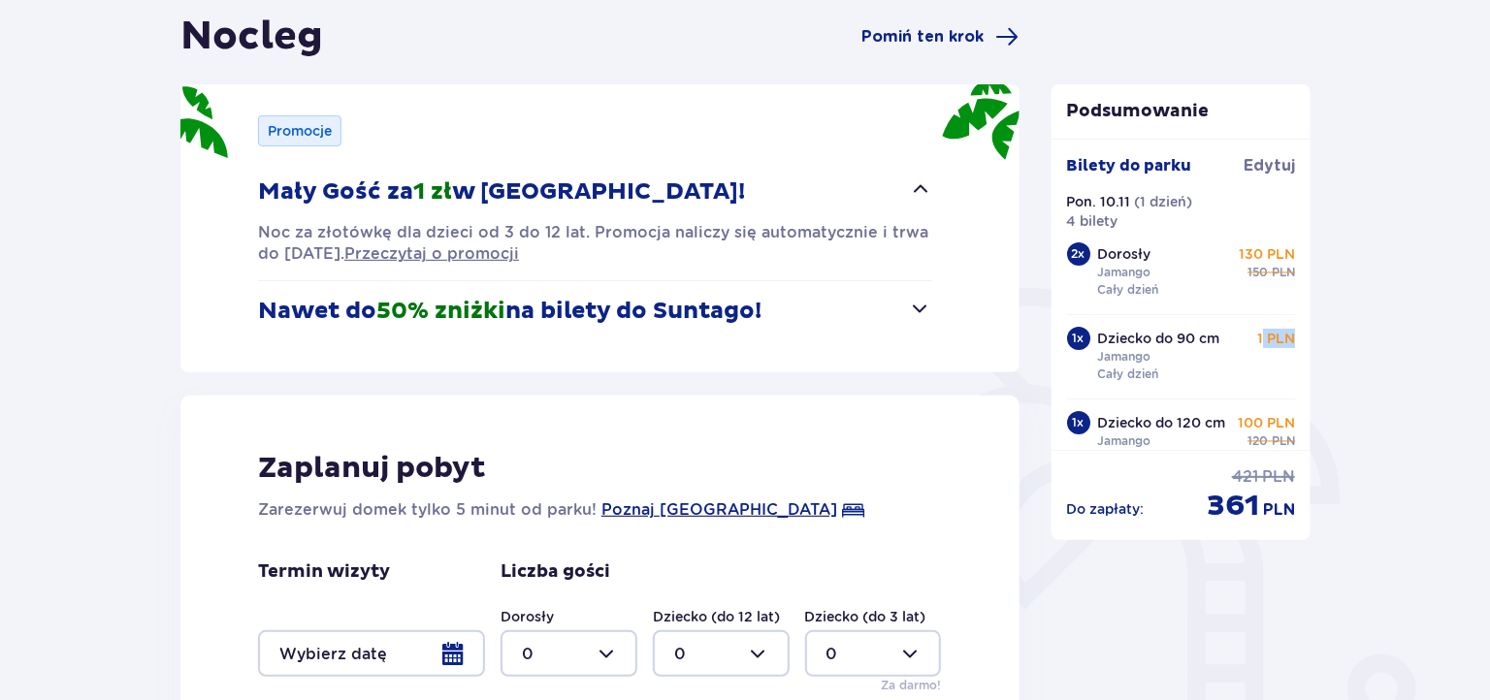
drag, startPoint x: 1267, startPoint y: 343, endPoint x: 1322, endPoint y: 348, distance: 55.5
click at [1322, 348] on div "Podsumowanie Dodano bilety do zamówienia Bilety do parku [GEOGRAPHIC_DATA]. 10.…" at bounding box center [1181, 451] width 291 height 876
drag, startPoint x: 1111, startPoint y: 356, endPoint x: 1185, endPoint y: 382, distance: 78.2
click at [1185, 382] on div "Dziecko do 90 cm Jamango Cały dzień 1 PLN" at bounding box center [1197, 358] width 198 height 58
drag, startPoint x: 1185, startPoint y: 382, endPoint x: 1276, endPoint y: 430, distance: 102.8
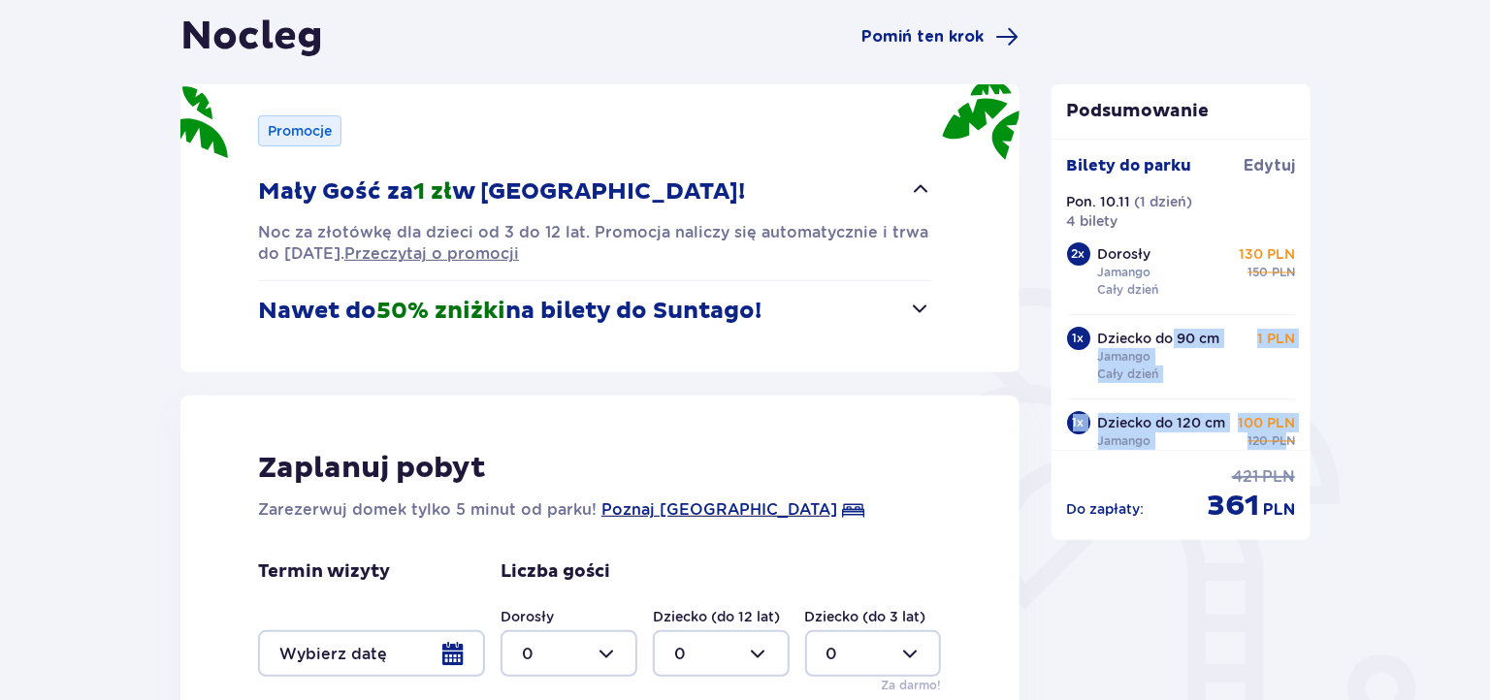
click at [1279, 430] on div "2 x Dorosły Jamango Cały dzień 130 PLN cena regularna 150 PLN 1 x Dziecko do 90…" at bounding box center [1181, 356] width 229 height 229
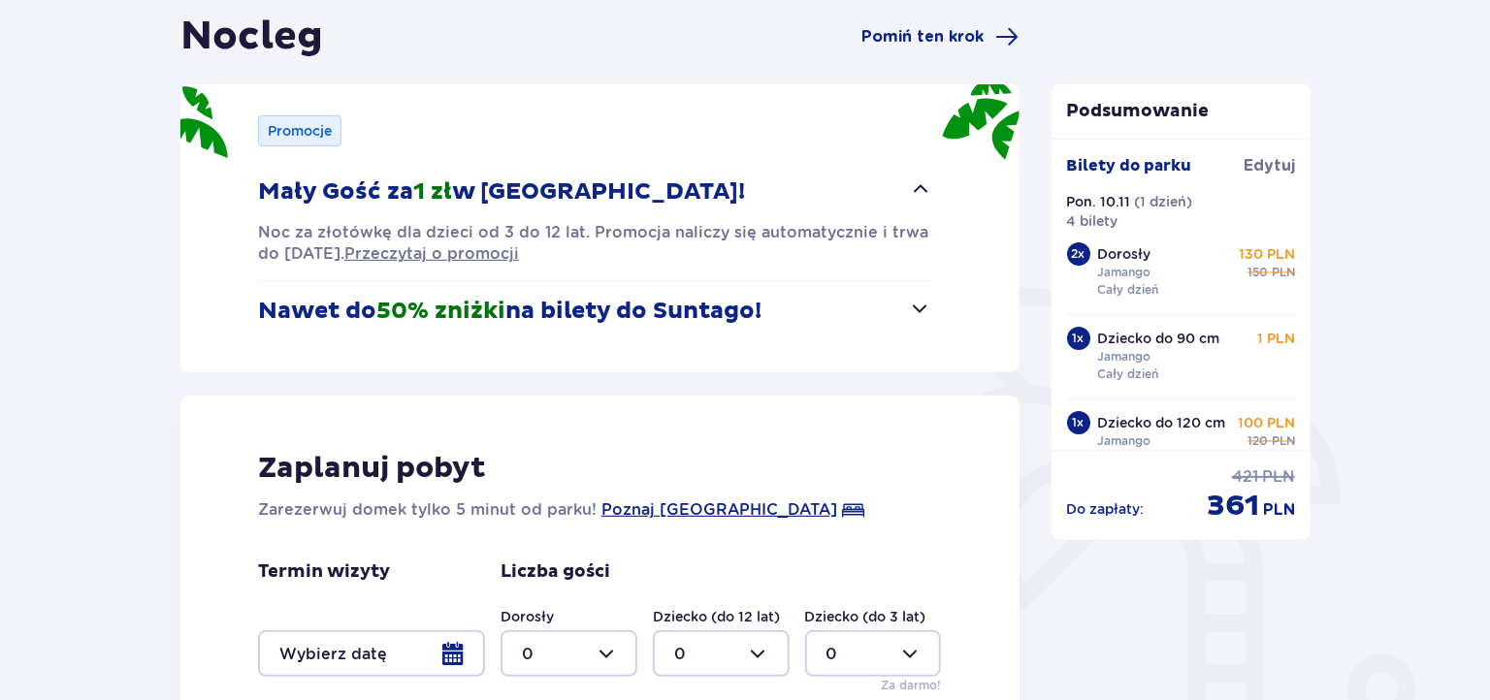
click at [946, 392] on div "Nocleg Pomiń ten krok Promocje Mały Gość za 1 zł w [GEOGRAPHIC_DATA]! Noc za zł…" at bounding box center [599, 451] width 839 height 876
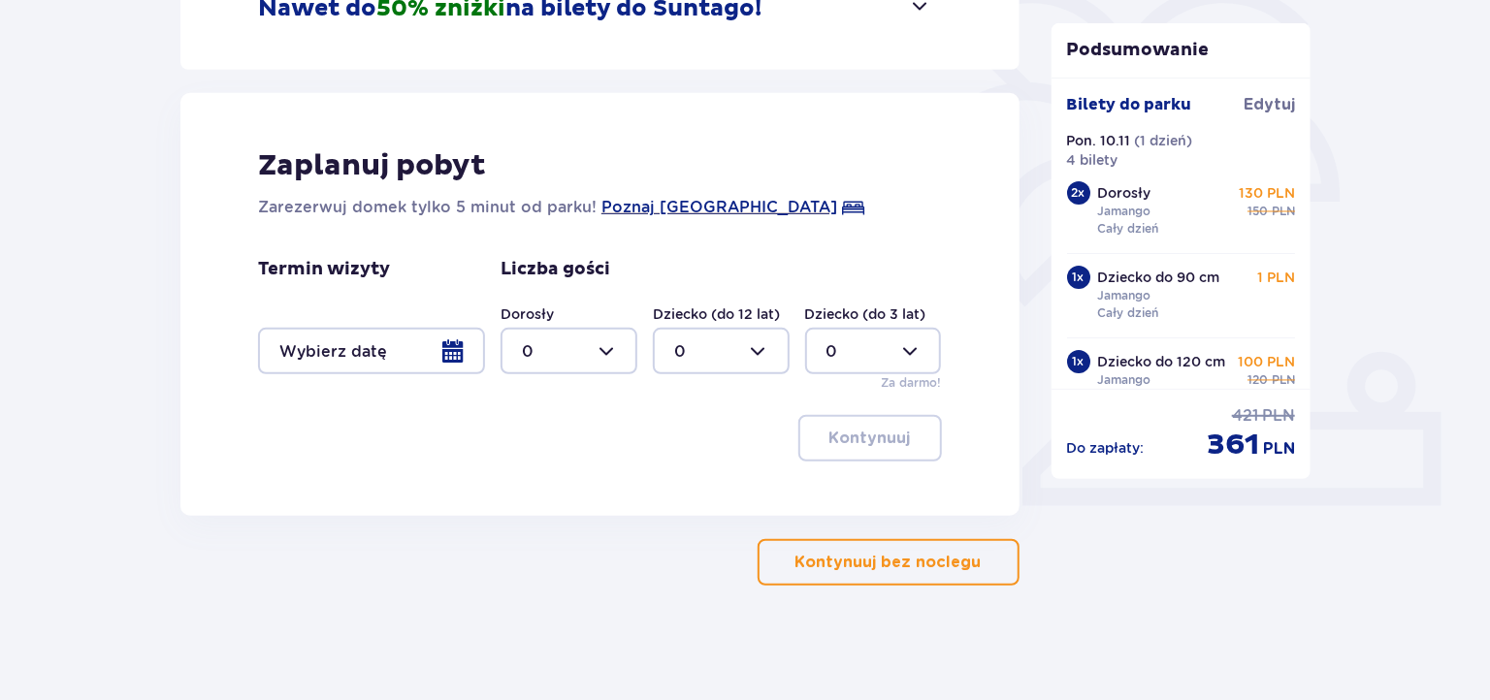
scroll to position [0, 0]
